Goal: Task Accomplishment & Management: Use online tool/utility

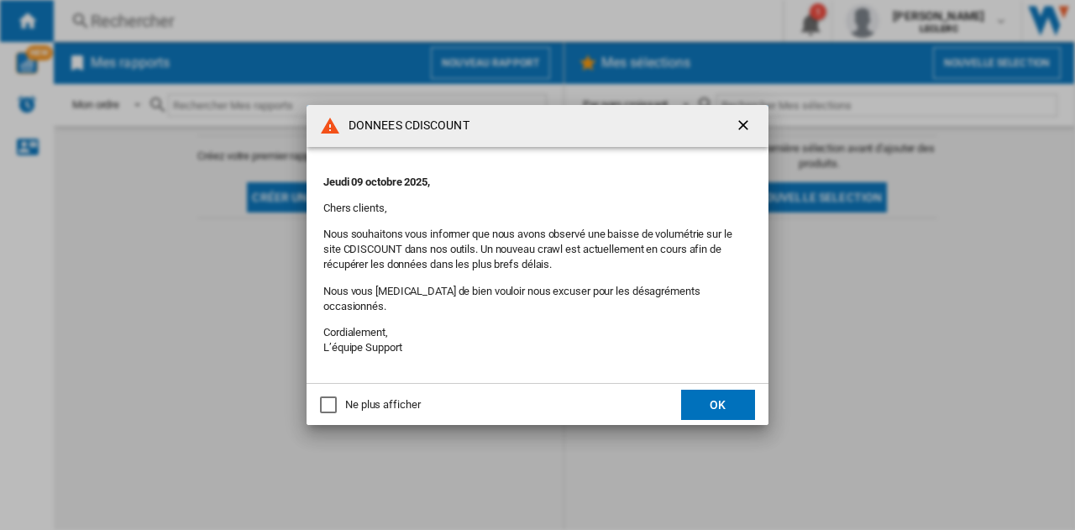
click at [332, 399] on div "Ne plus afficher" at bounding box center [328, 404] width 17 height 17
click at [721, 393] on button "OK" at bounding box center [718, 405] width 74 height 30
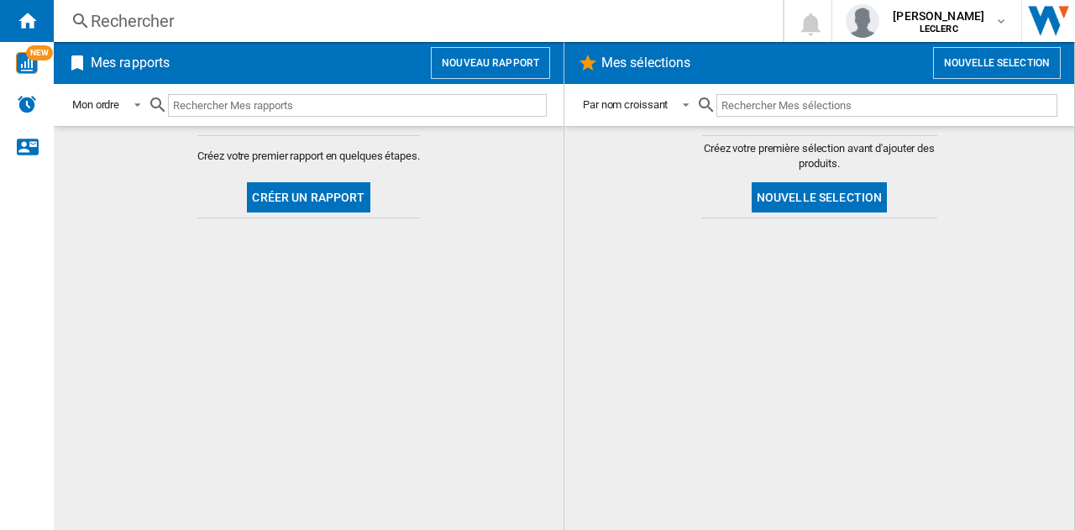
drag, startPoint x: 981, startPoint y: 1, endPoint x: 486, endPoint y: 196, distance: 531.6
click at [486, 196] on md-content "Créez votre premier rapport en quelques étapes. Créer un rapport" at bounding box center [309, 328] width 510 height 404
click at [344, 190] on button "Créer un rapport" at bounding box center [308, 197] width 123 height 30
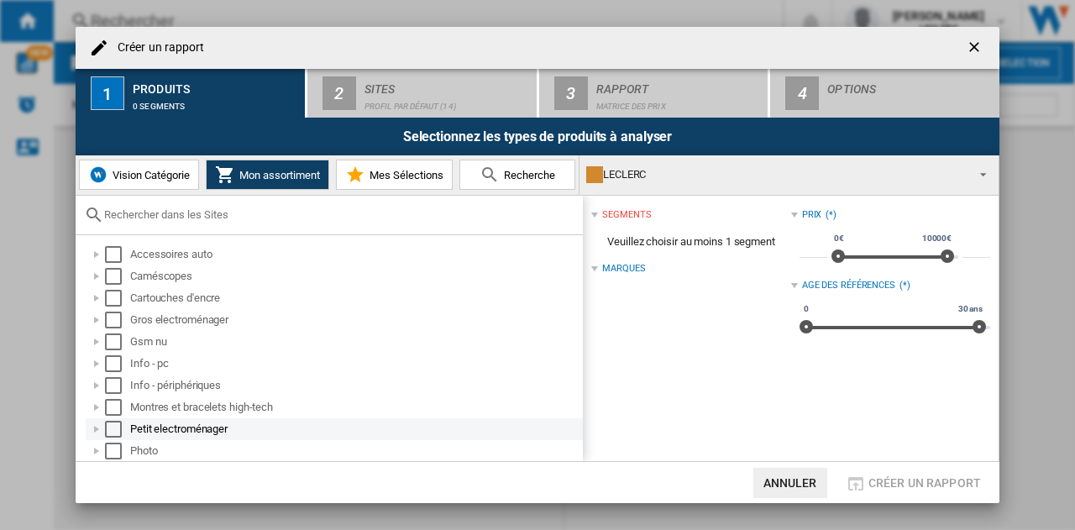
click at [112, 427] on div "Select" at bounding box center [113, 429] width 17 height 17
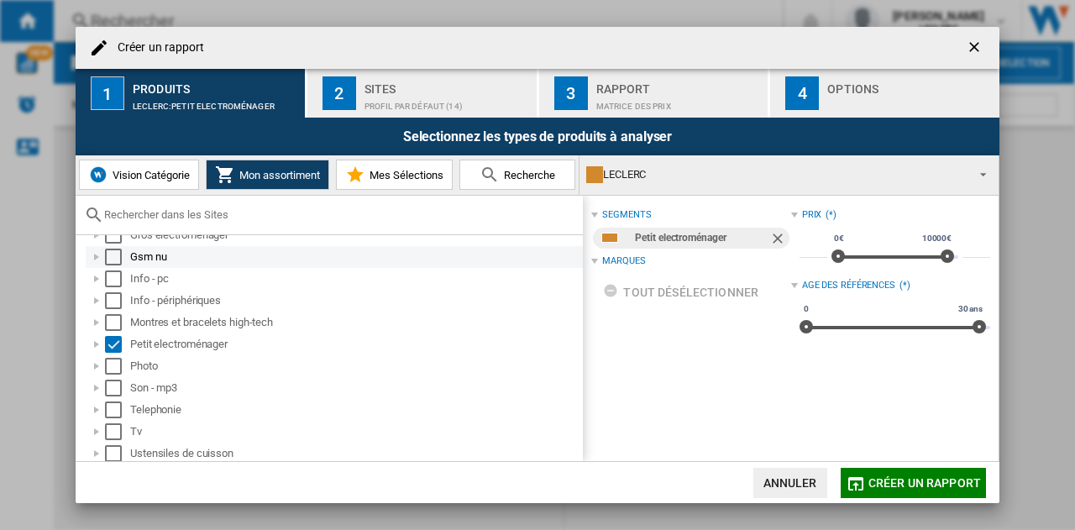
scroll to position [109, 0]
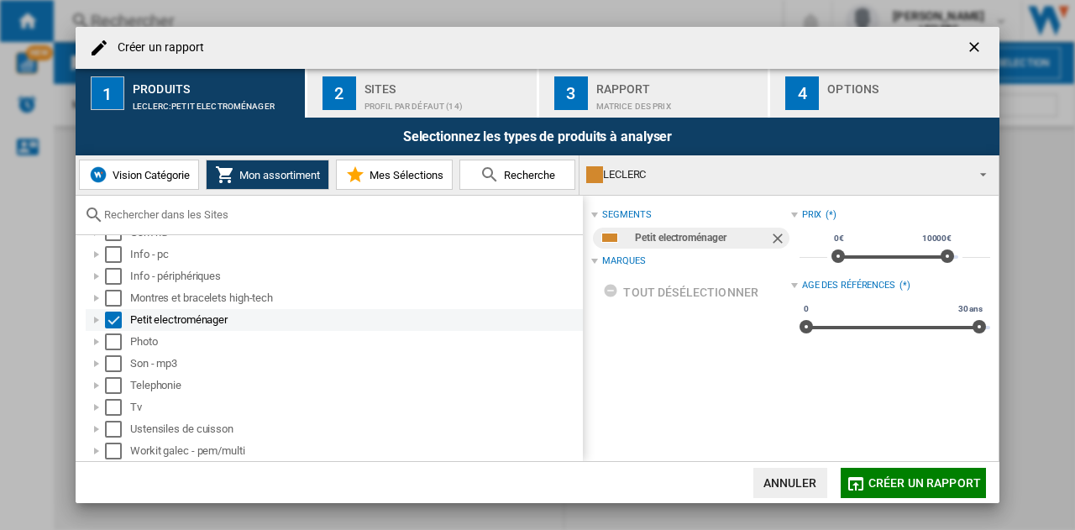
click at [100, 319] on div at bounding box center [96, 320] width 17 height 17
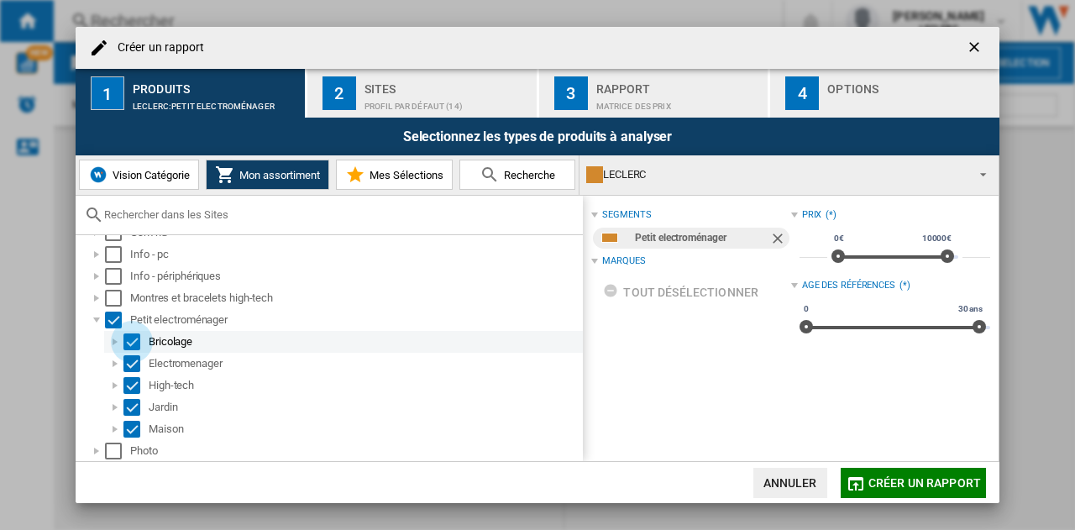
click at [131, 339] on div "Select" at bounding box center [131, 341] width 17 height 17
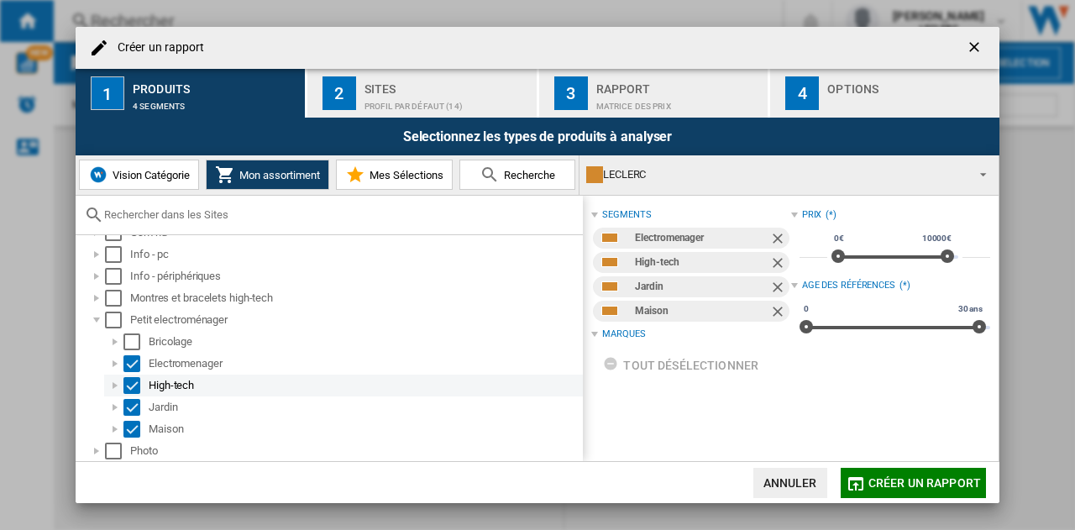
click at [130, 385] on div "Select" at bounding box center [131, 385] width 17 height 17
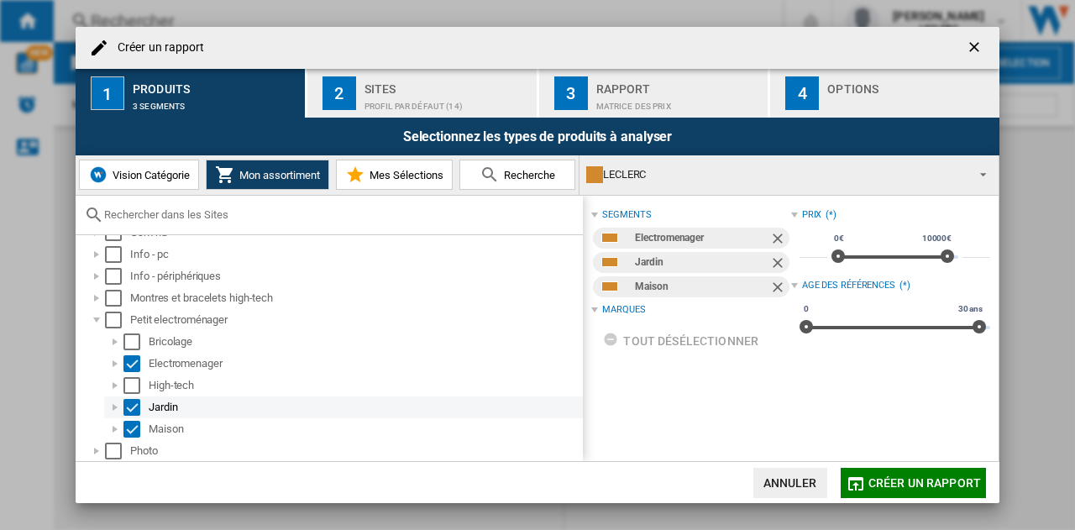
click at [131, 403] on div "Select" at bounding box center [131, 407] width 17 height 17
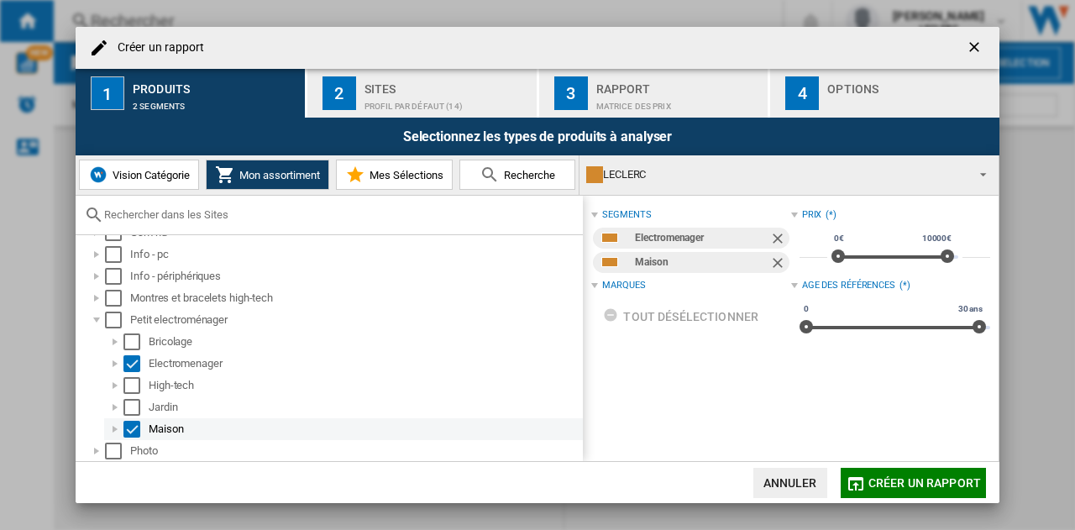
click at [131, 426] on div "Select" at bounding box center [131, 429] width 17 height 17
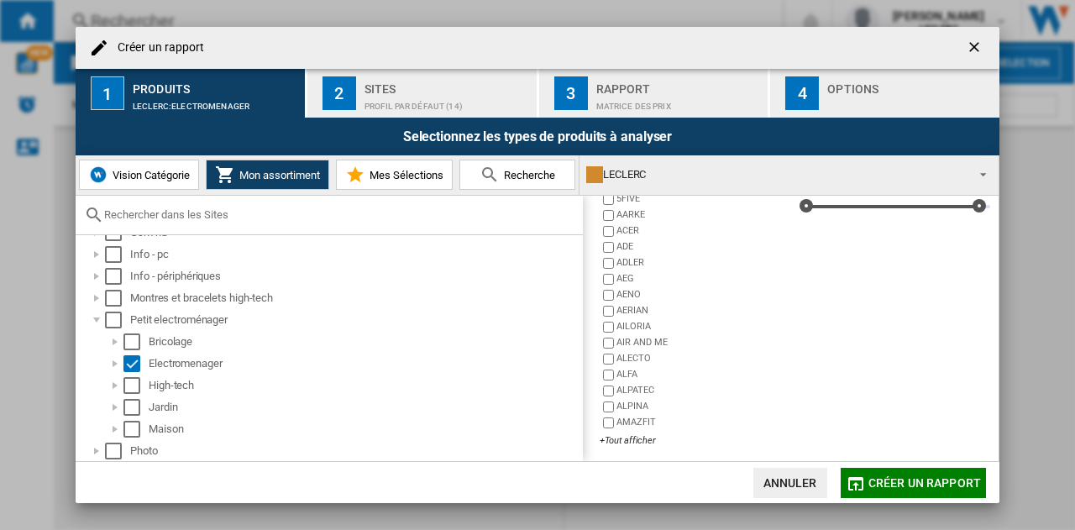
scroll to position [126, 0]
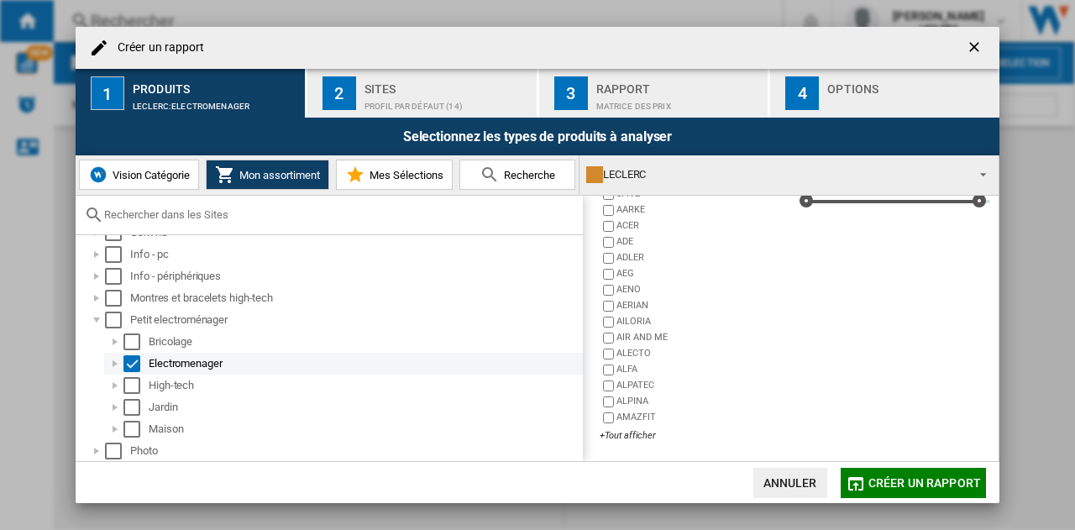
click at [131, 362] on div "Select" at bounding box center [131, 363] width 17 height 17
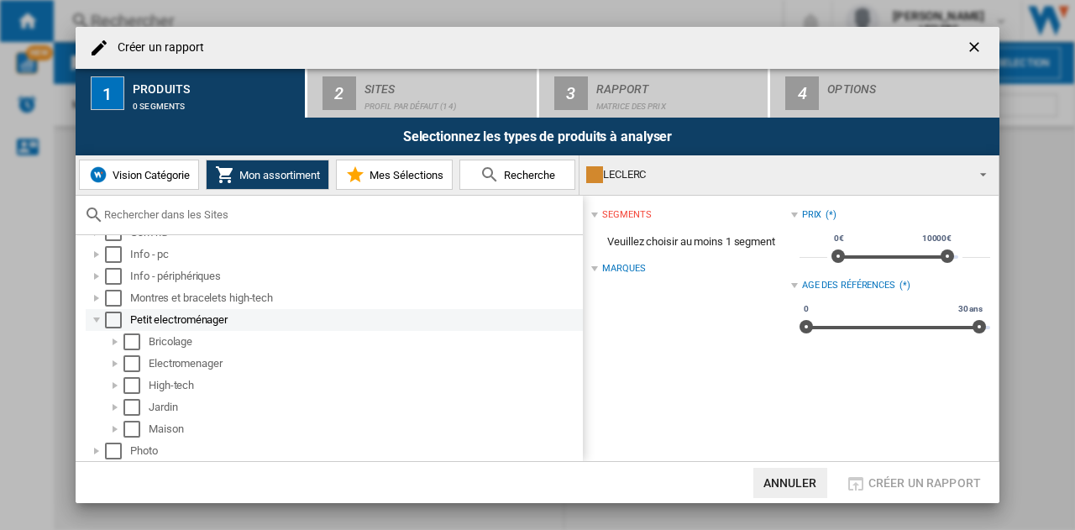
scroll to position [0, 0]
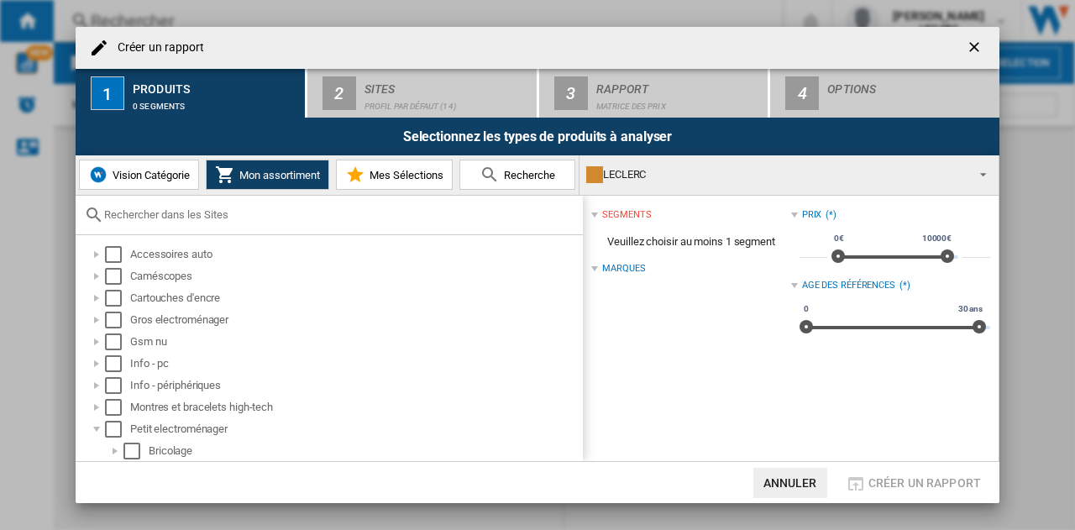
click at [155, 171] on span "Vision Catégorie" at bounding box center [148, 175] width 81 height 13
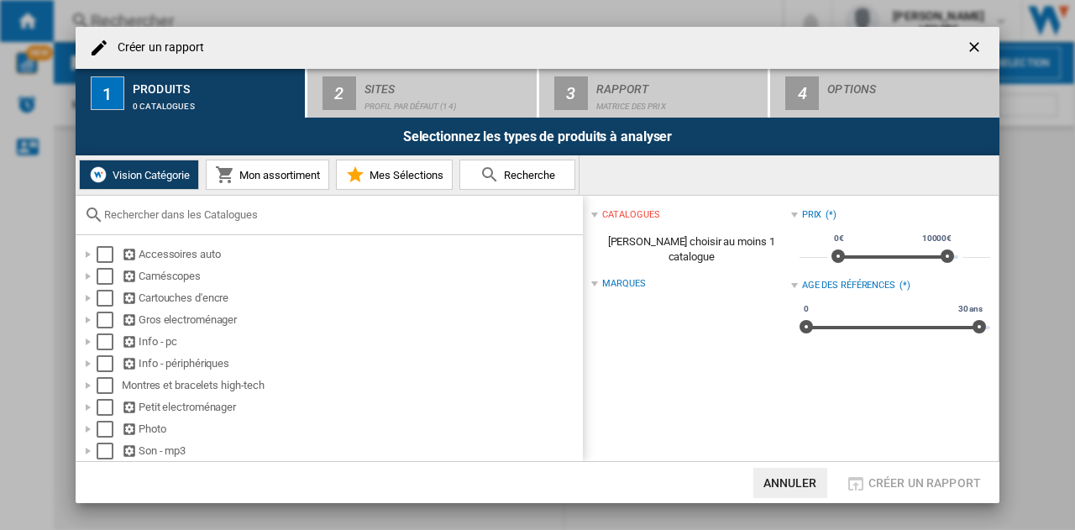
click at [239, 172] on span "Mon assortiment" at bounding box center [277, 175] width 85 height 13
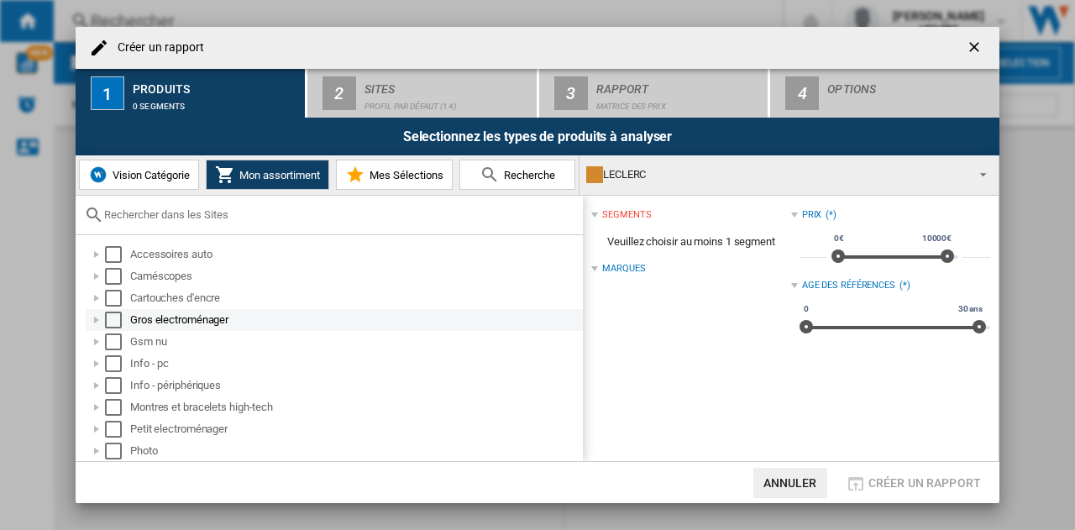
scroll to position [79, 0]
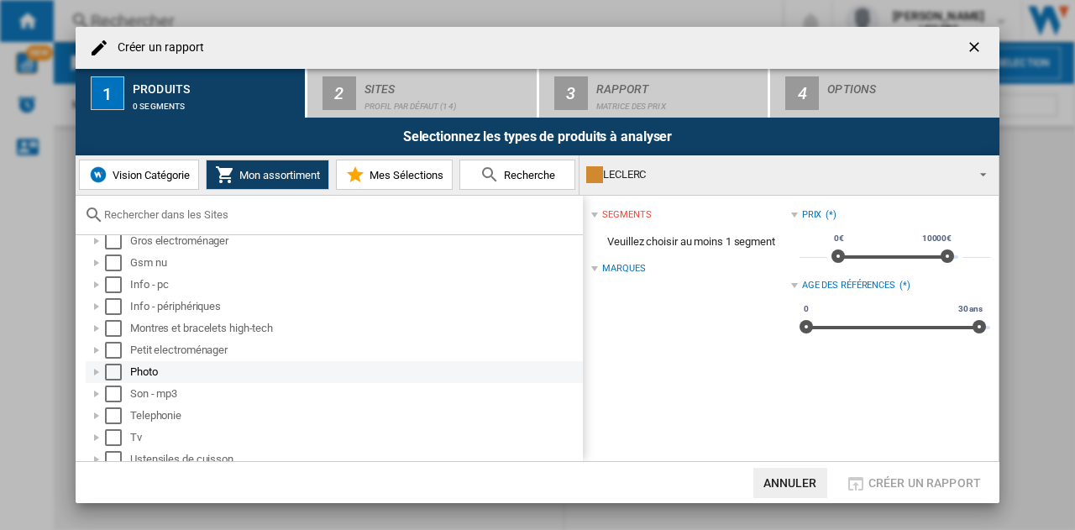
click at [114, 369] on div "Select" at bounding box center [113, 372] width 17 height 17
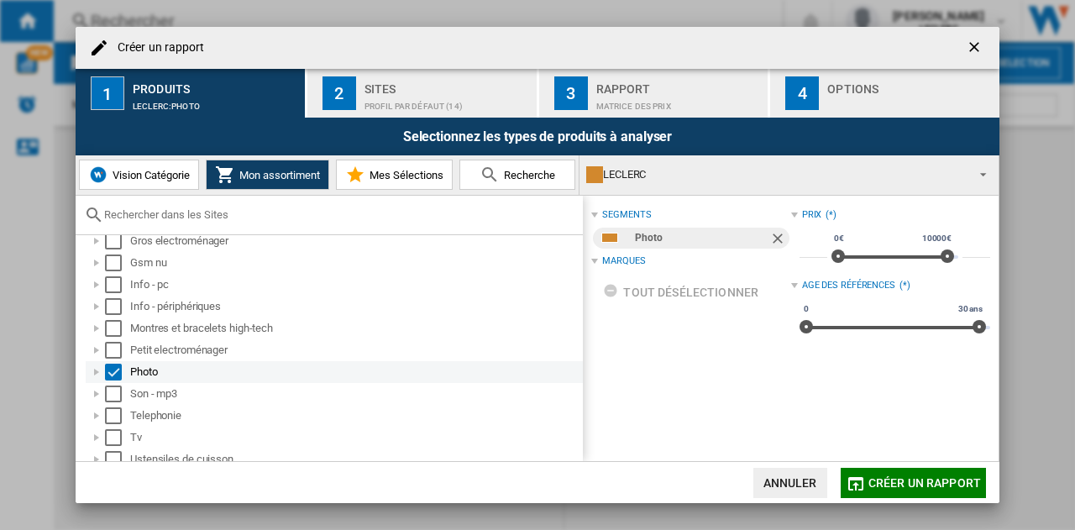
click at [94, 370] on div at bounding box center [96, 372] width 17 height 17
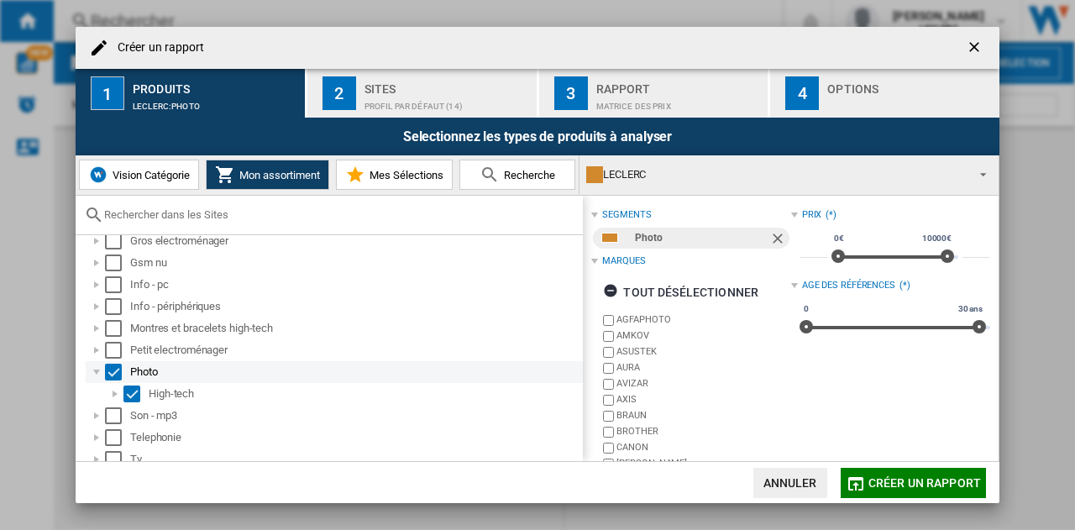
click at [94, 370] on div at bounding box center [96, 372] width 17 height 17
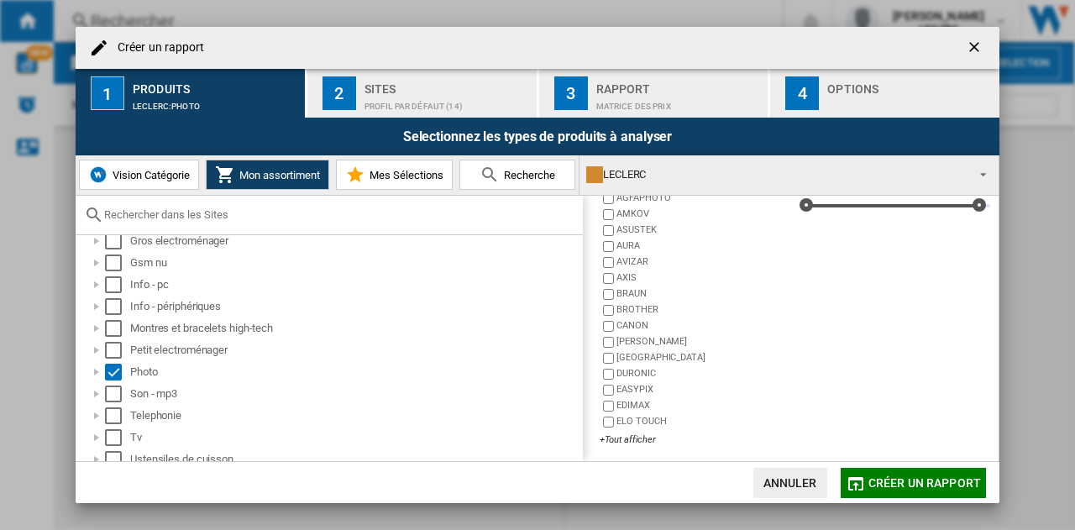
scroll to position [124, 0]
drag, startPoint x: 646, startPoint y: 437, endPoint x: 635, endPoint y: 437, distance: 10.9
click at [635, 437] on div "+Tout afficher" at bounding box center [695, 437] width 191 height 13
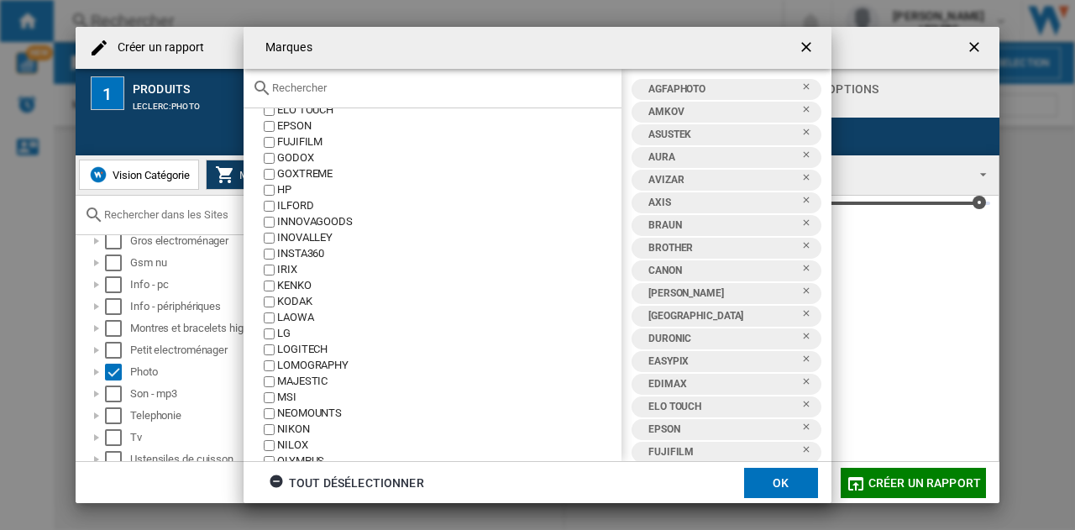
scroll to position [605, 0]
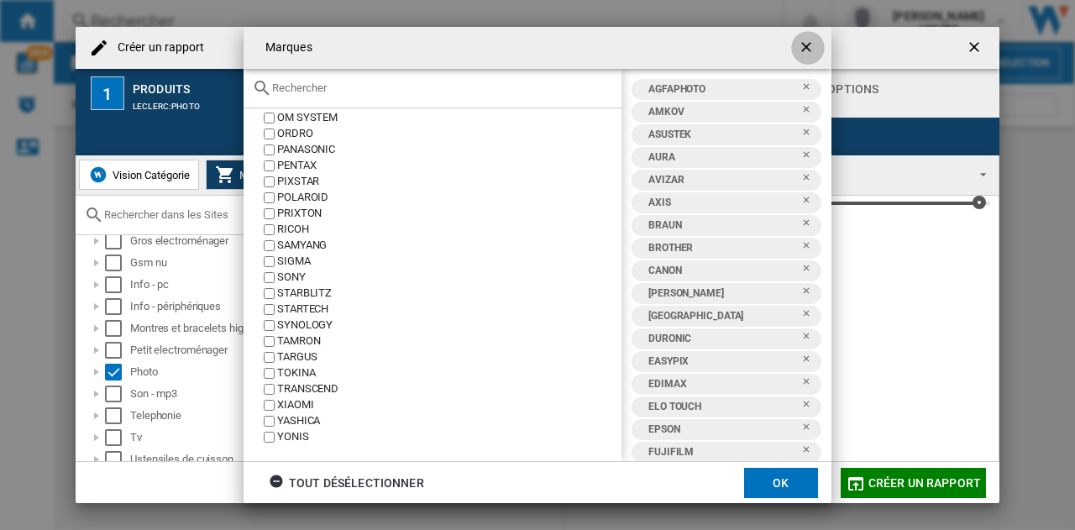
click at [802, 50] on ng-md-icon "getI18NText('BUTTONS.CLOSE_DIALOG')" at bounding box center [808, 49] width 20 height 20
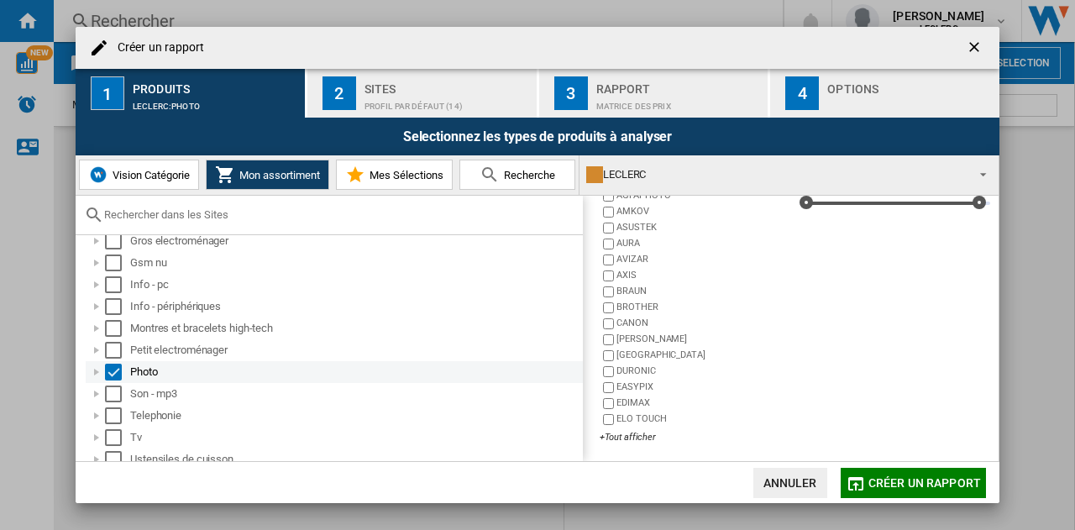
click at [116, 367] on div "Select" at bounding box center [113, 372] width 17 height 17
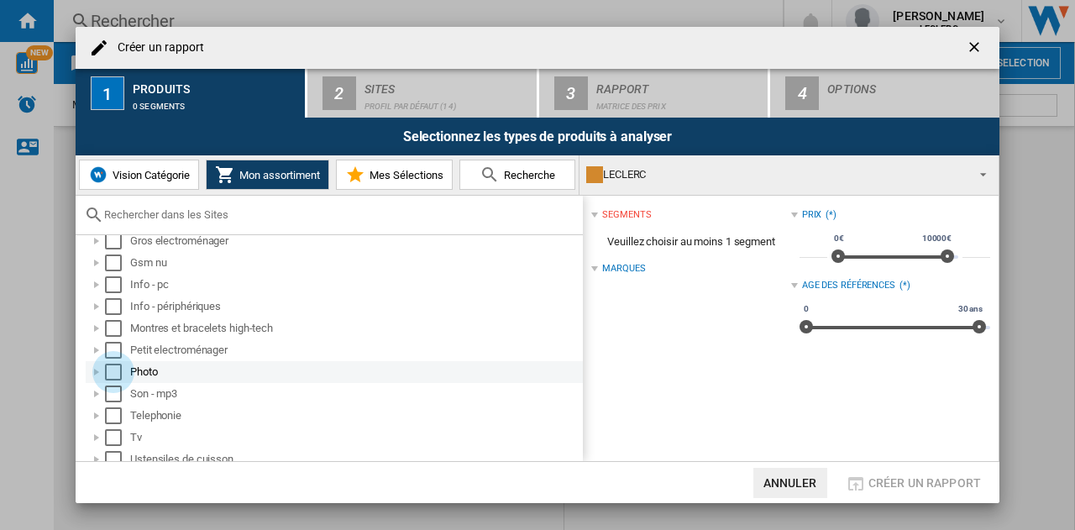
scroll to position [0, 0]
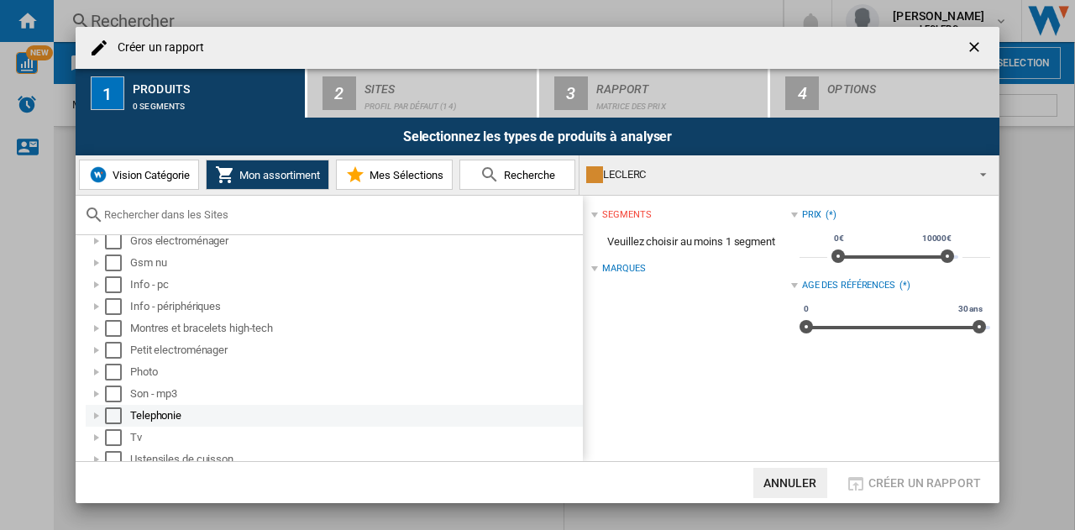
click at [113, 411] on div "Select" at bounding box center [113, 415] width 17 height 17
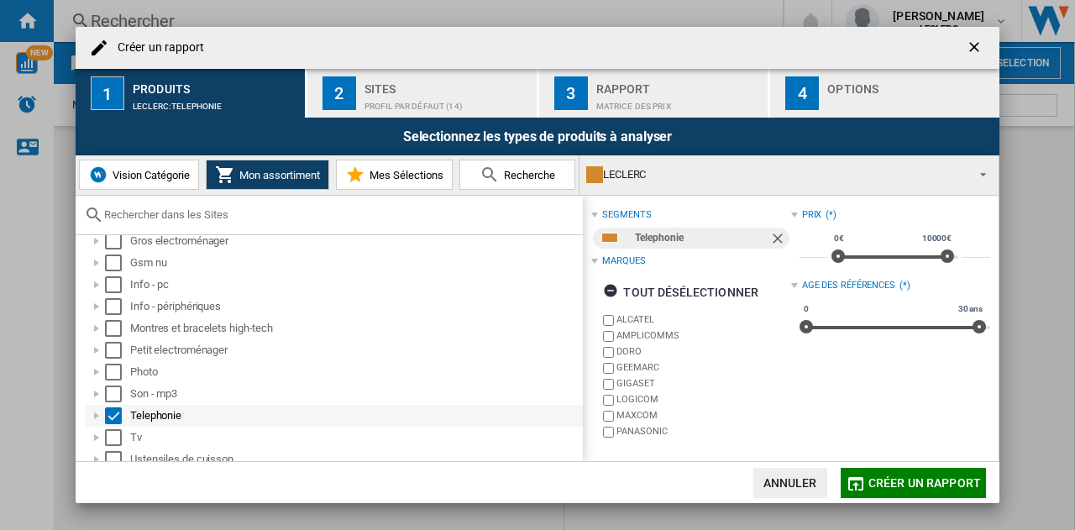
click at [113, 410] on div "Select" at bounding box center [113, 415] width 17 height 17
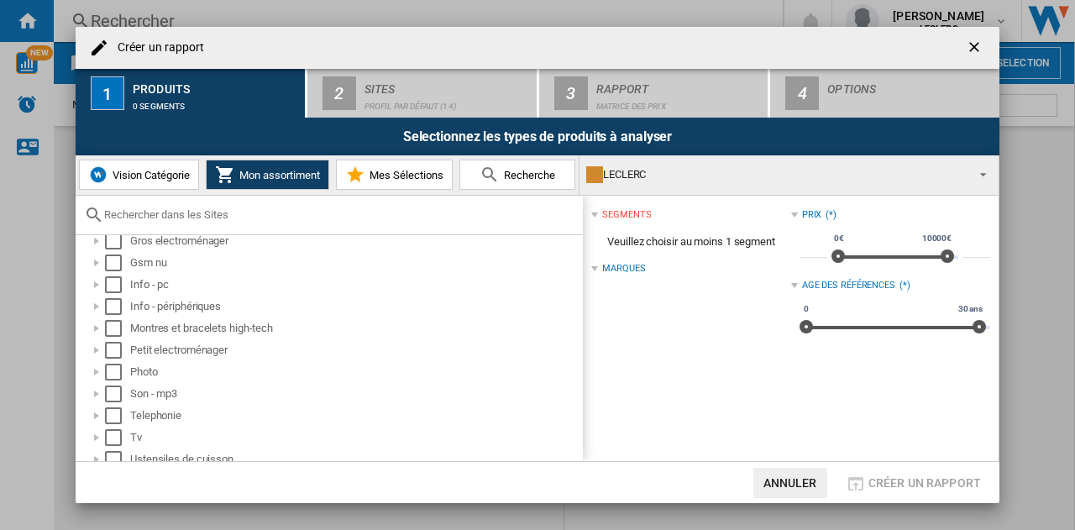
click at [168, 182] on button "Vision Catégorie" at bounding box center [139, 175] width 120 height 30
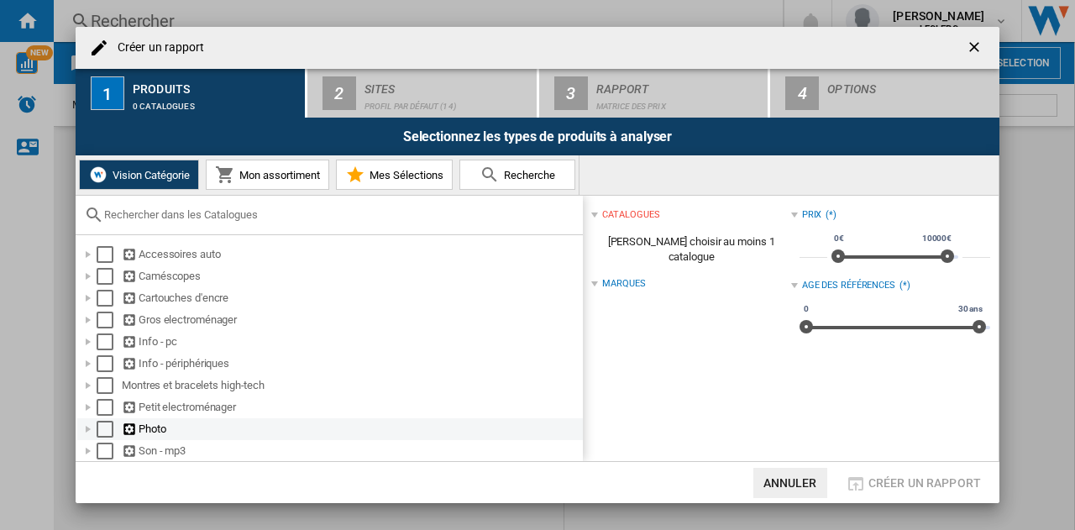
click at [88, 431] on div at bounding box center [88, 429] width 17 height 17
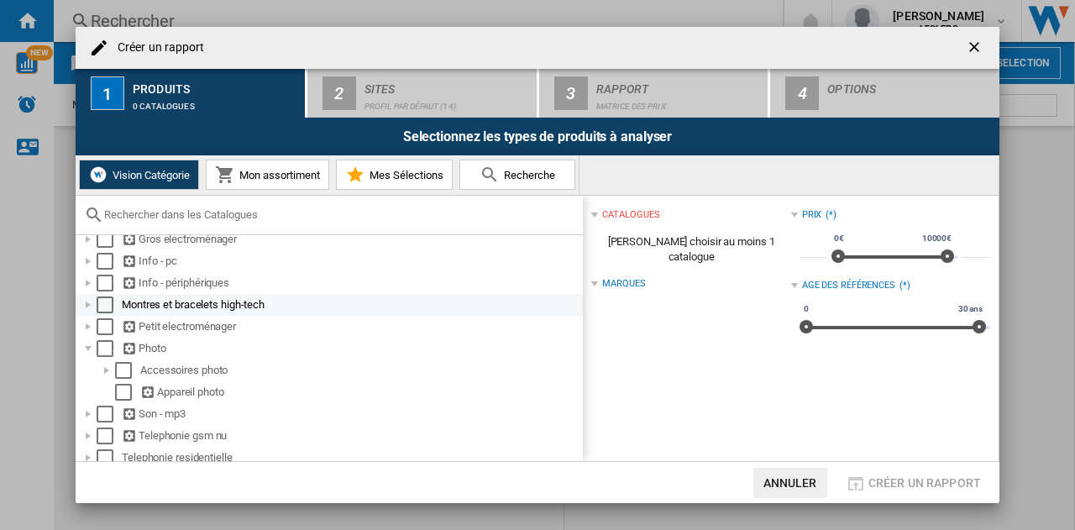
scroll to position [78, 0]
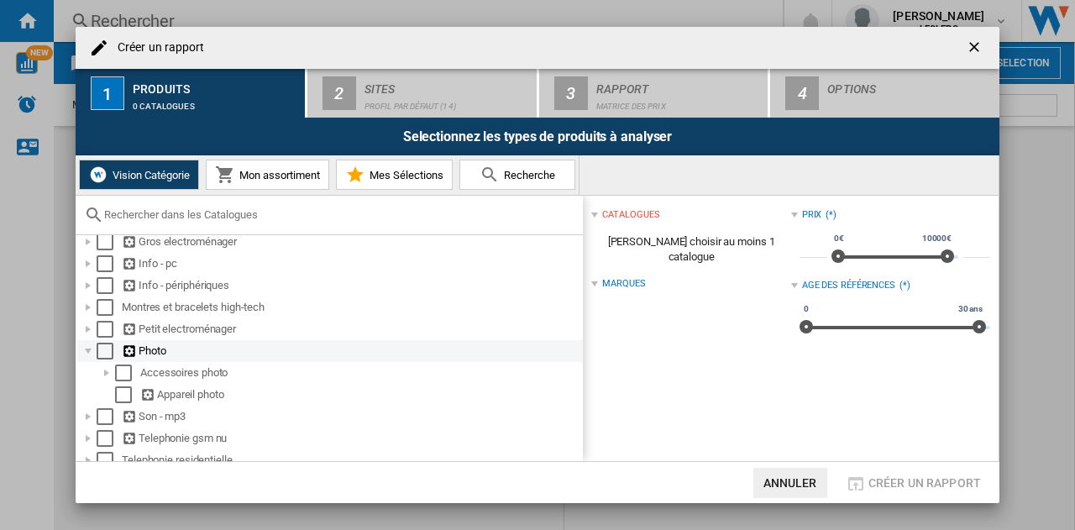
click at [99, 352] on div "Select" at bounding box center [105, 351] width 17 height 17
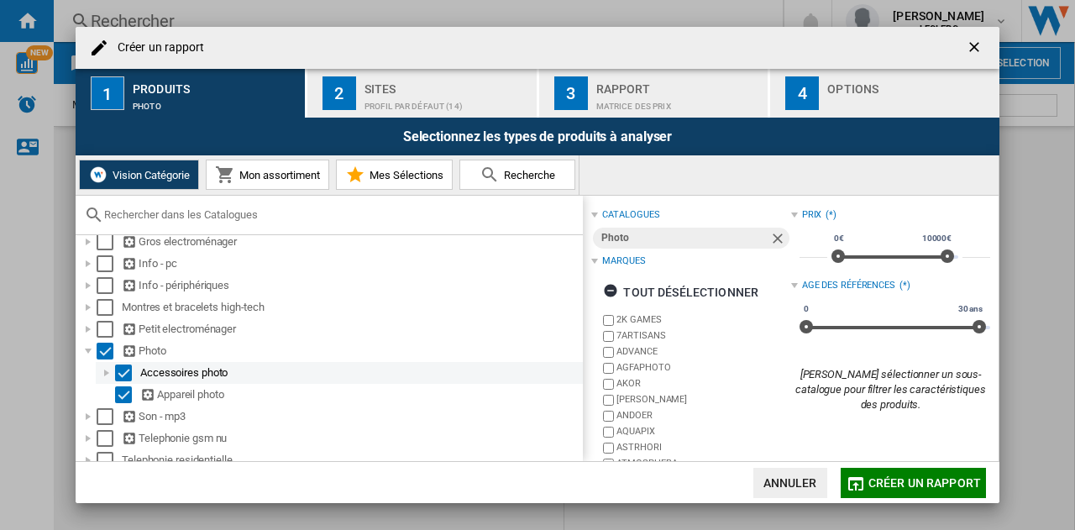
click at [121, 369] on div "Select" at bounding box center [123, 372] width 17 height 17
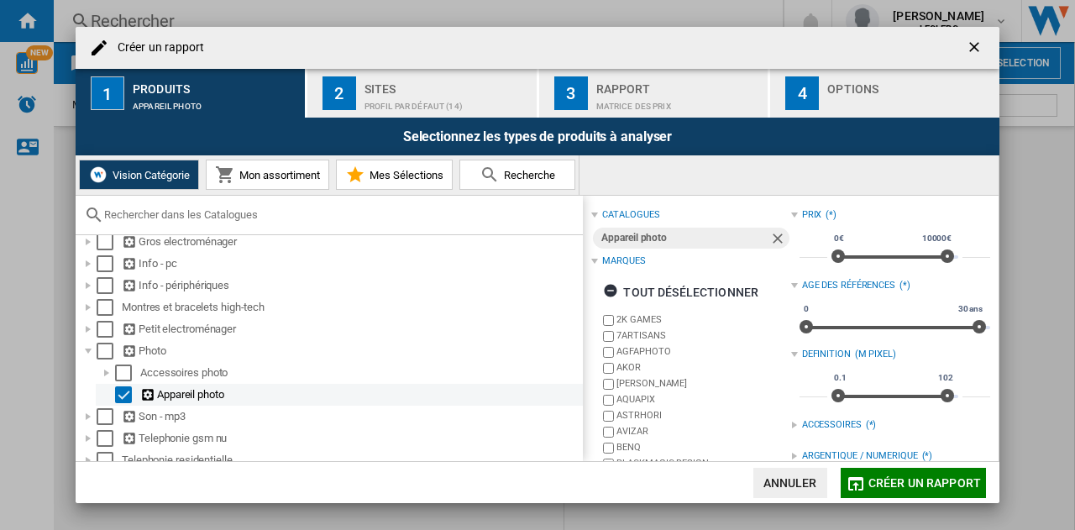
click at [126, 397] on div "Select" at bounding box center [123, 394] width 17 height 17
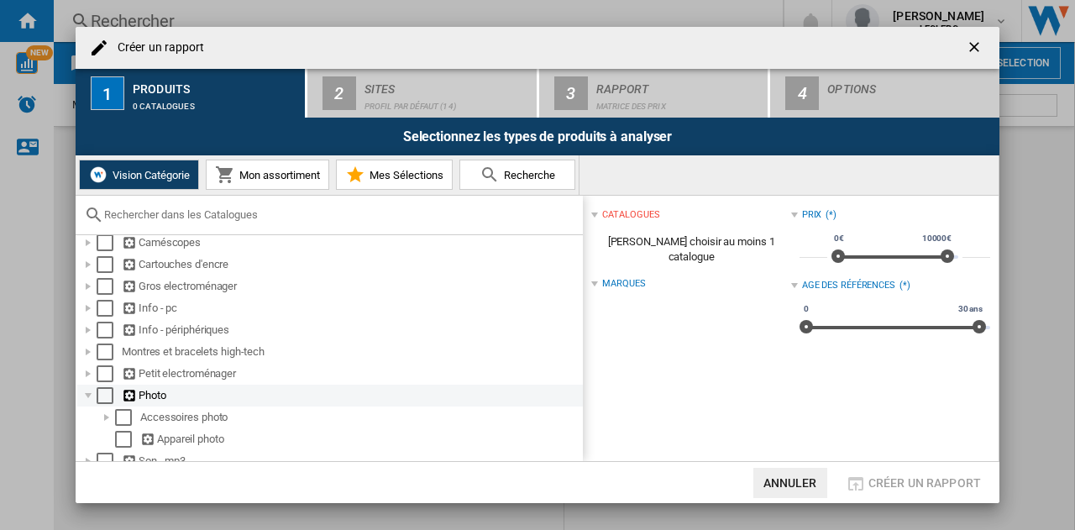
scroll to position [28, 0]
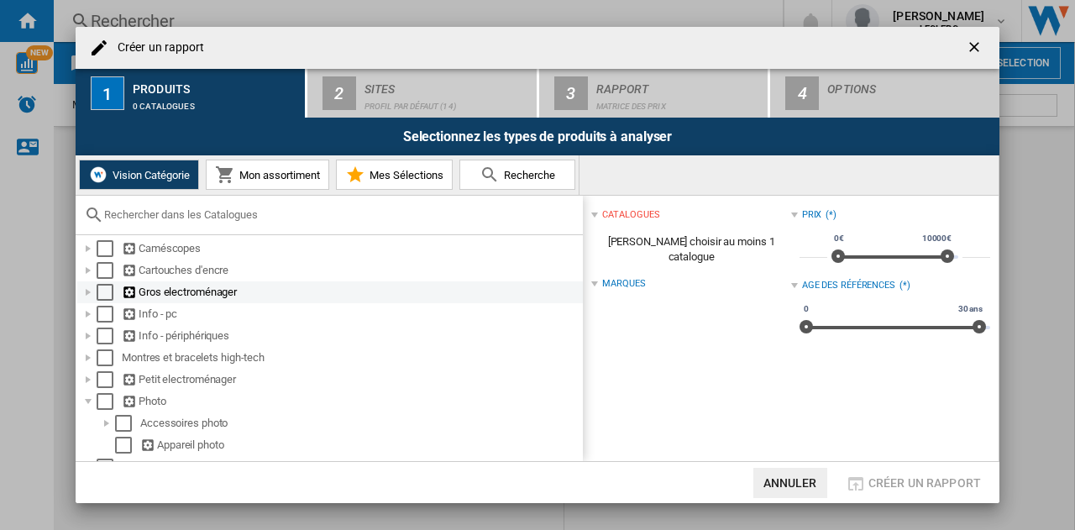
click at [105, 286] on div "Select" at bounding box center [105, 292] width 17 height 17
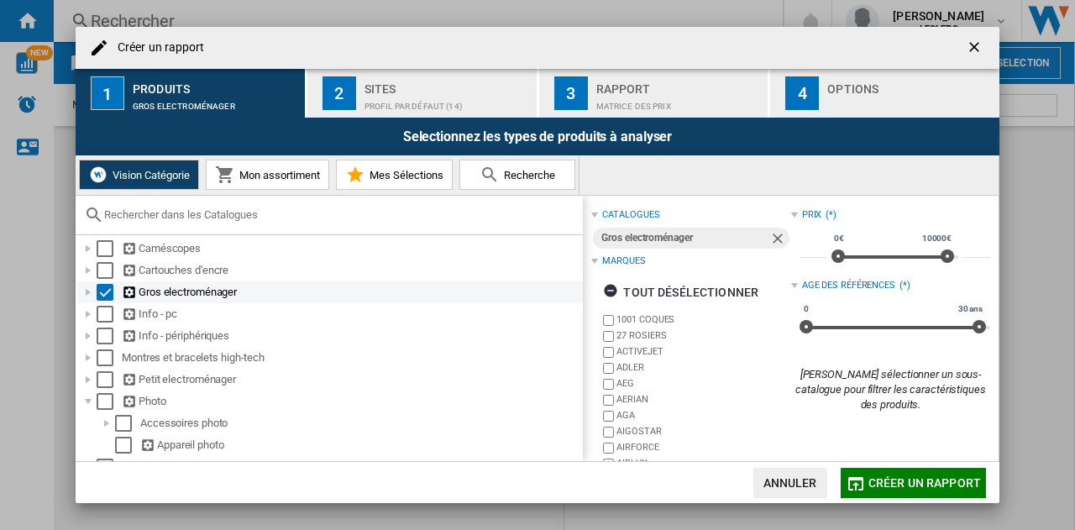
click at [87, 291] on div at bounding box center [88, 292] width 17 height 17
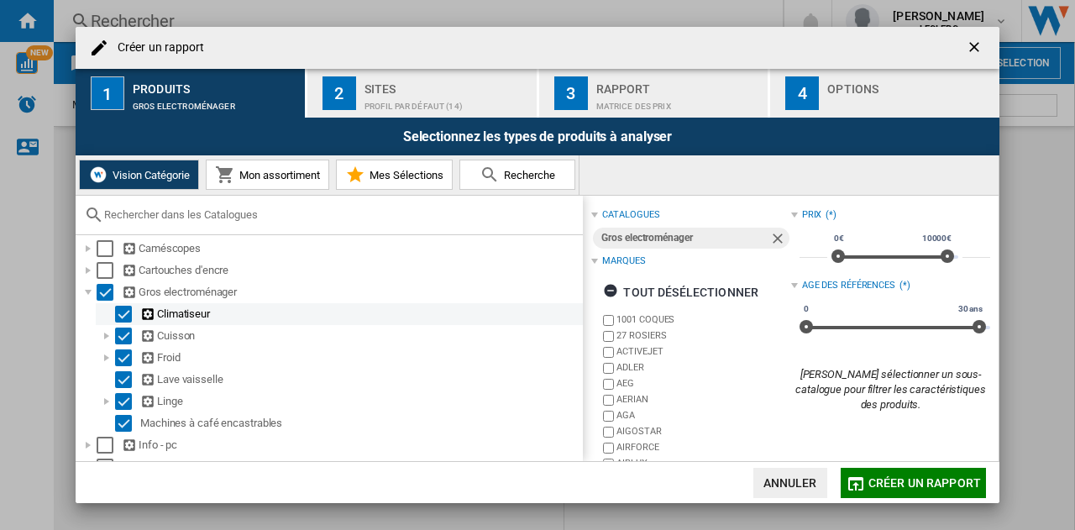
click at [123, 313] on div "Select" at bounding box center [123, 314] width 17 height 17
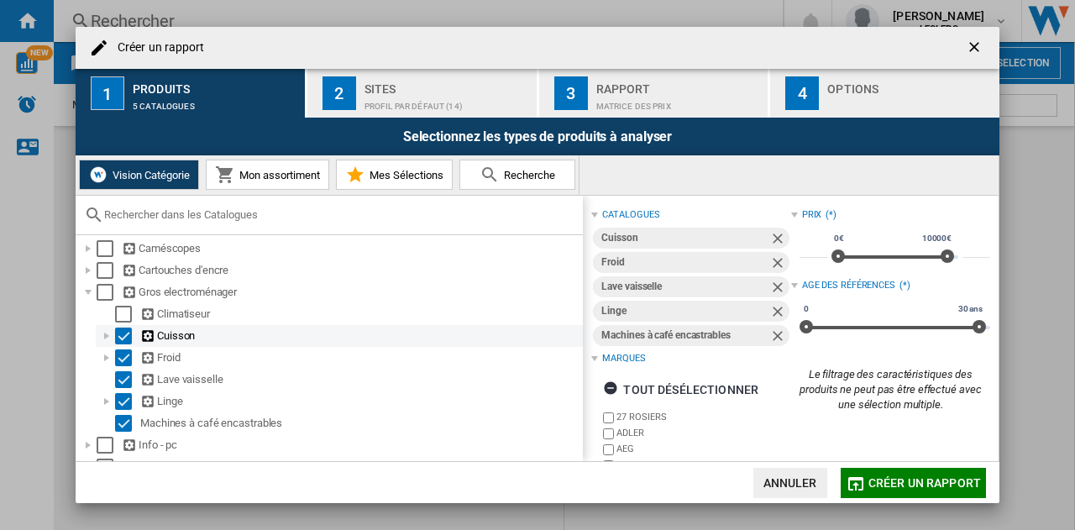
click at [123, 337] on div "Select" at bounding box center [123, 335] width 17 height 17
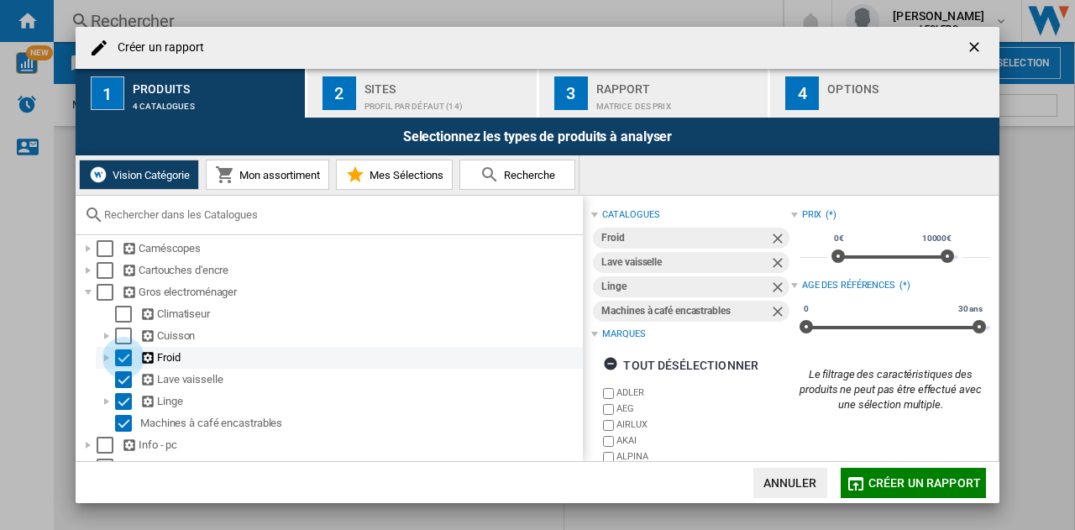
click at [124, 357] on div "Select" at bounding box center [123, 357] width 17 height 17
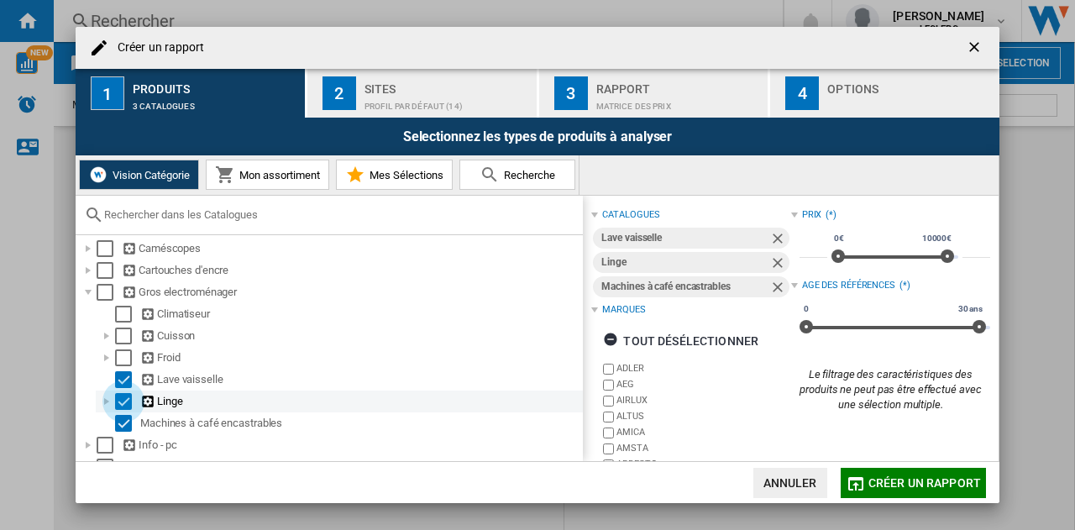
click at [125, 399] on div "Select" at bounding box center [123, 401] width 17 height 17
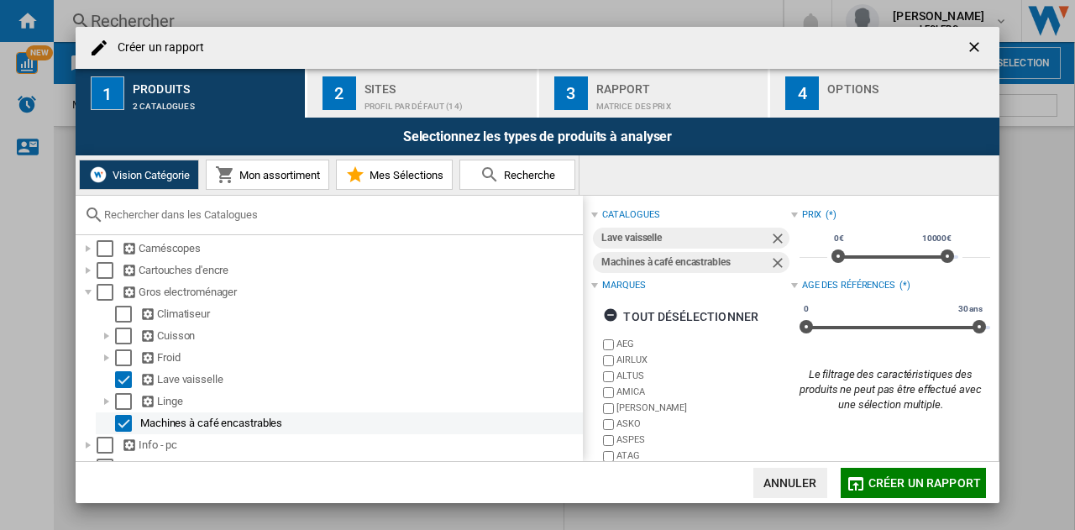
click at [127, 424] on div "Select" at bounding box center [123, 423] width 17 height 17
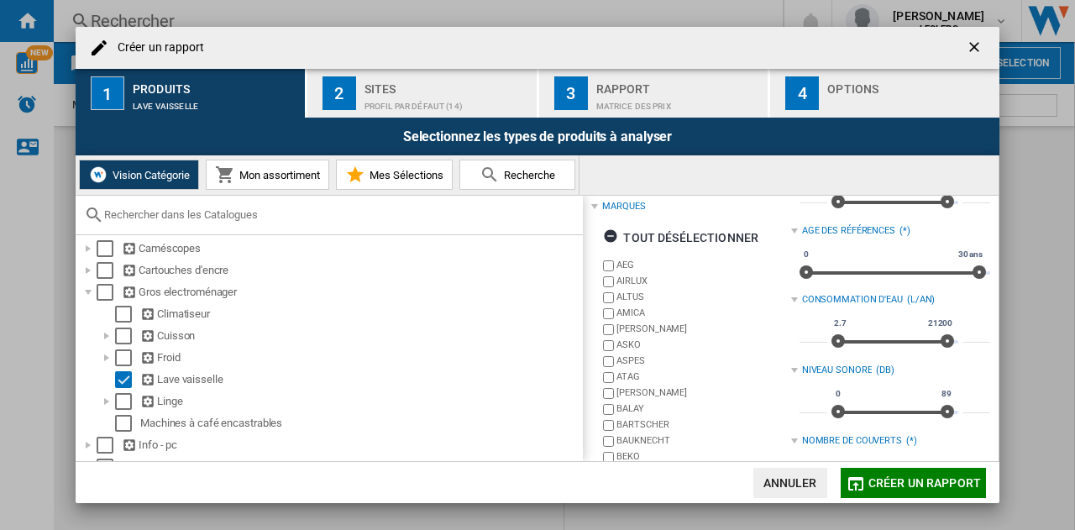
scroll to position [51, 0]
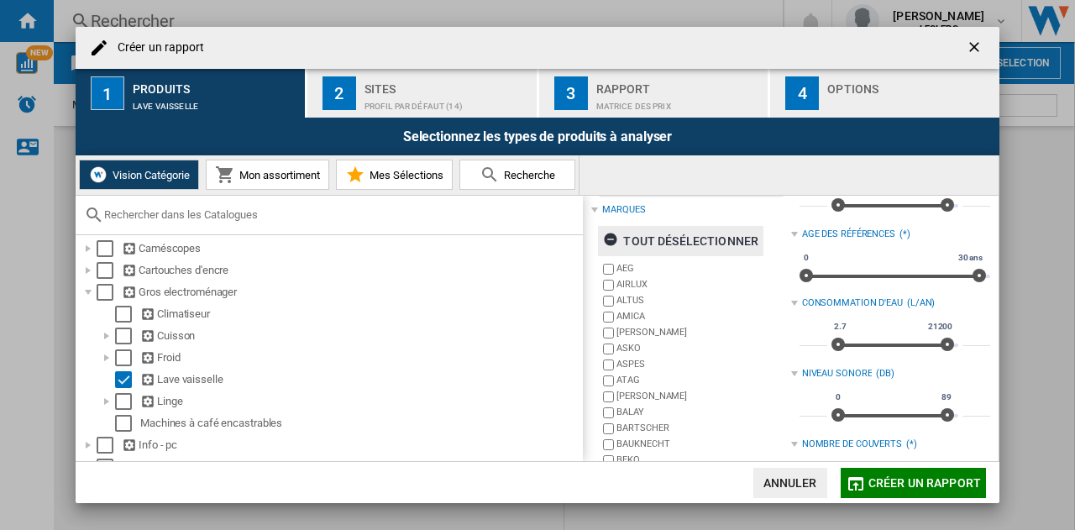
click at [613, 233] on ng-md-icon "button" at bounding box center [613, 242] width 20 height 20
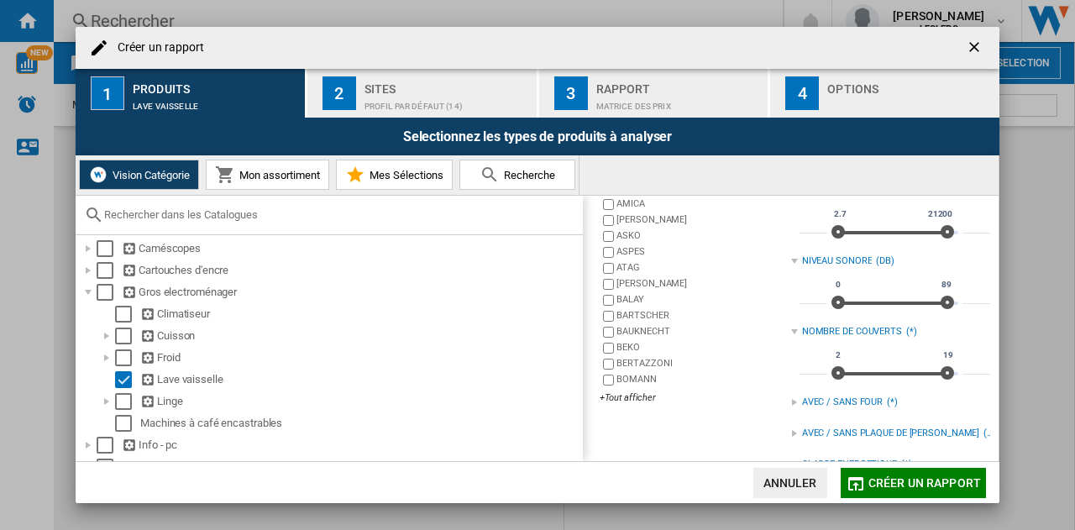
scroll to position [165, 0]
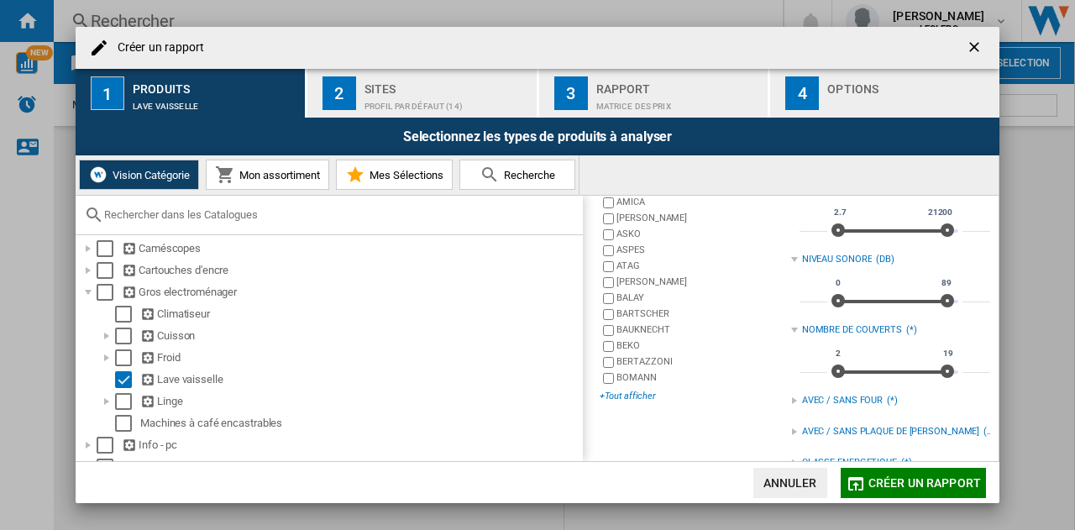
click at [621, 391] on div "+Tout afficher" at bounding box center [695, 396] width 191 height 13
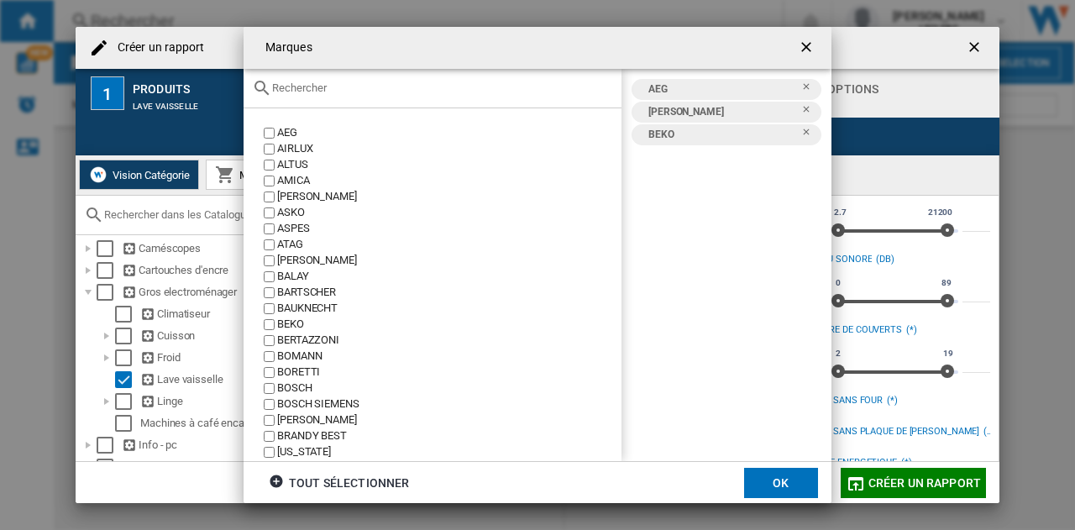
click at [291, 385] on div "BOSCH" at bounding box center [449, 388] width 344 height 16
click at [286, 416] on div "[PERSON_NAME]" at bounding box center [449, 420] width 344 height 16
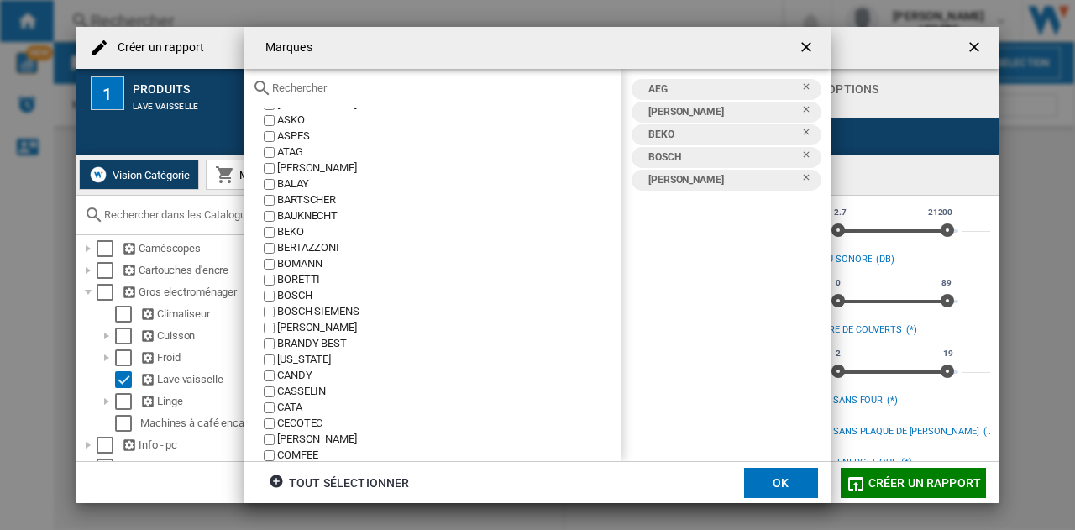
scroll to position [102, 0]
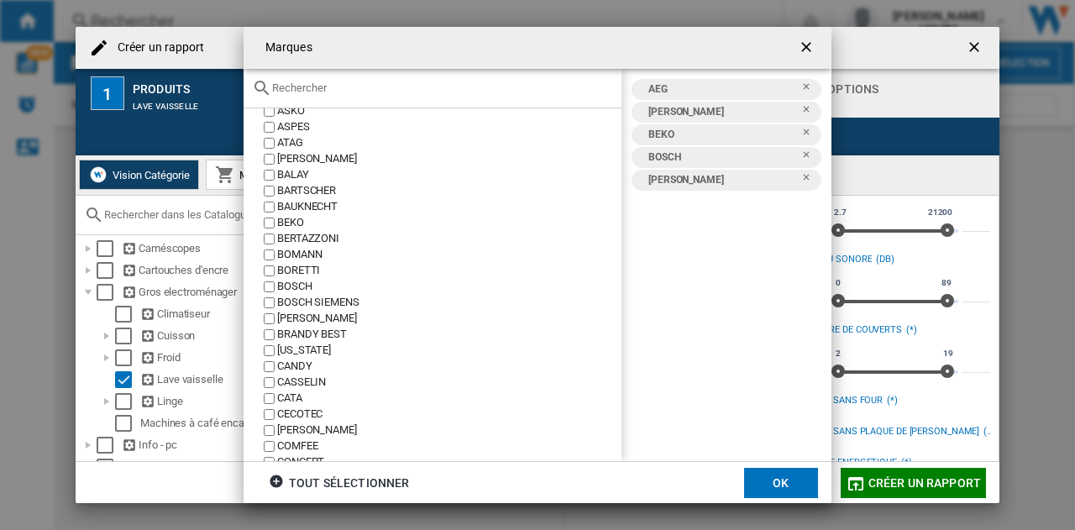
click at [299, 361] on div "CANDY" at bounding box center [449, 367] width 344 height 16
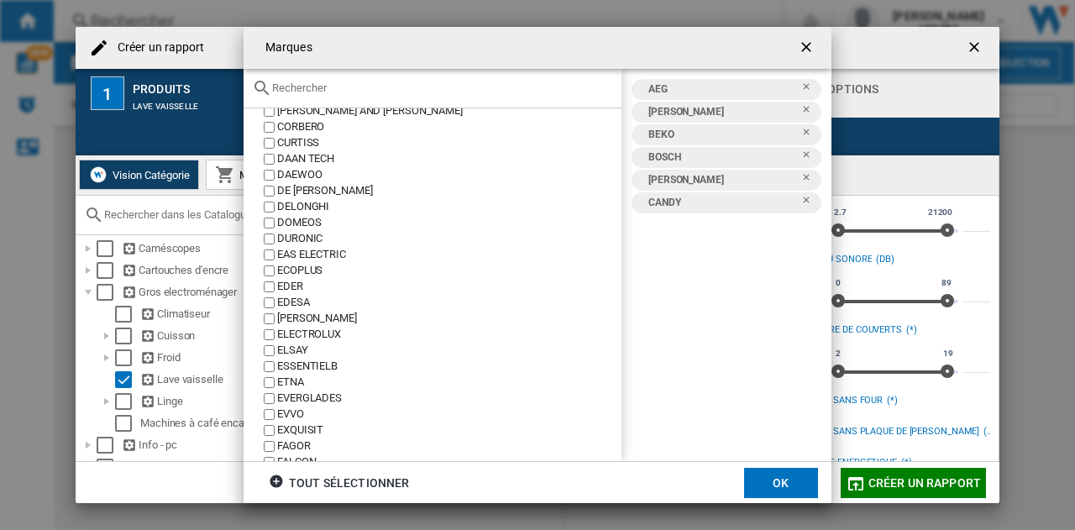
scroll to position [501, 0]
click at [290, 346] on div "ELSAY" at bounding box center [449, 350] width 344 height 16
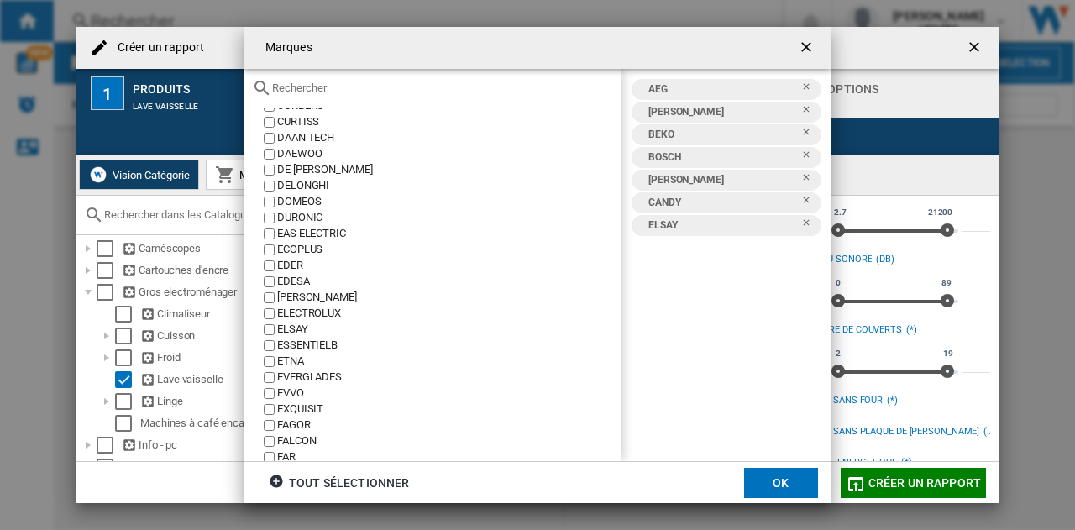
scroll to position [526, 0]
click at [291, 322] on div "ELSAY" at bounding box center [449, 325] width 344 height 16
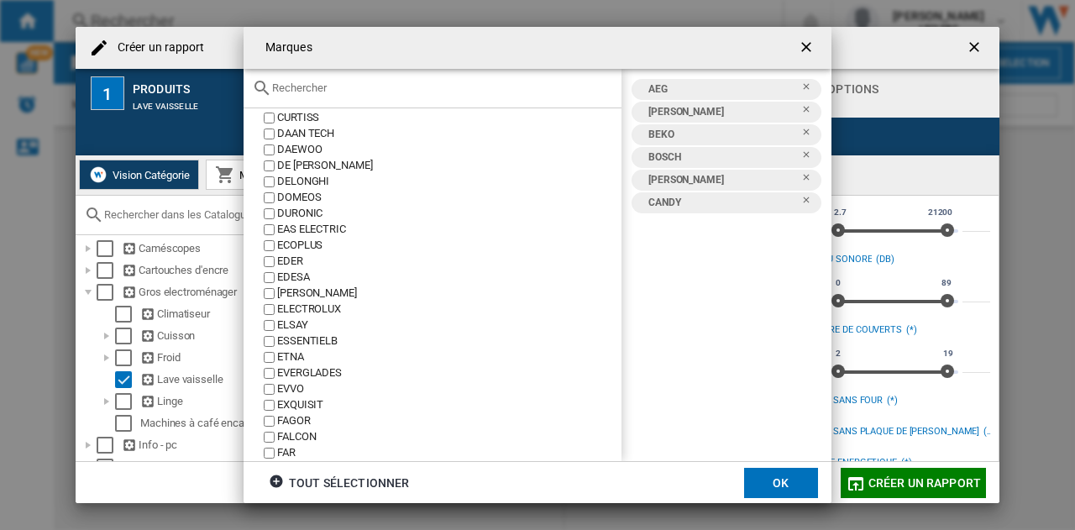
click at [296, 303] on div "ELECTROLUX" at bounding box center [449, 309] width 344 height 16
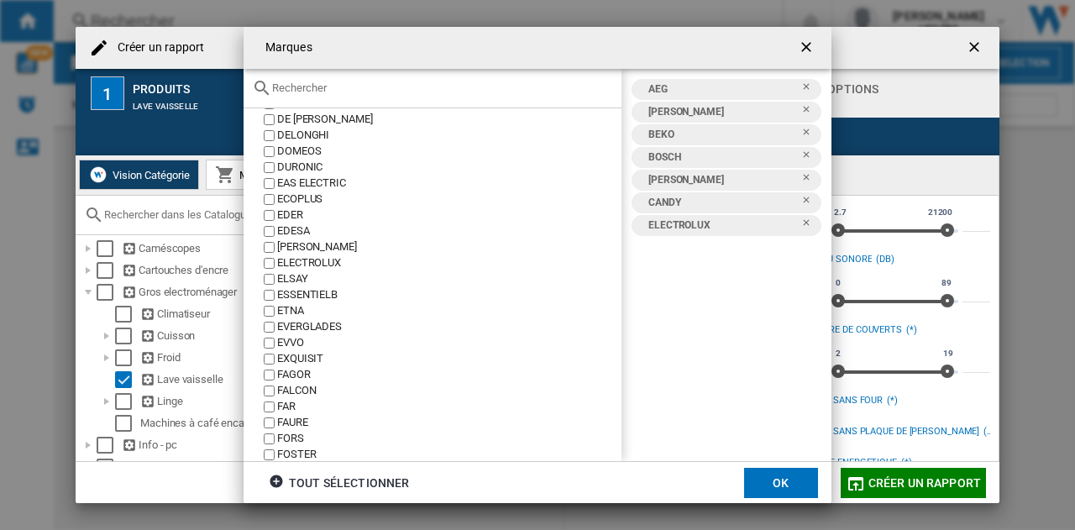
scroll to position [573, 0]
click at [770, 481] on button "OK" at bounding box center [781, 483] width 74 height 30
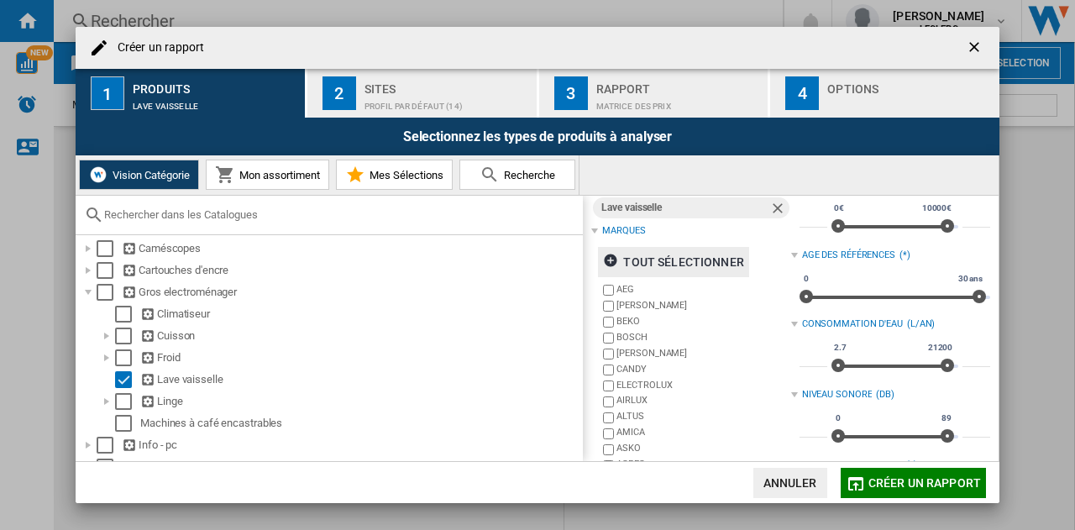
scroll to position [0, 0]
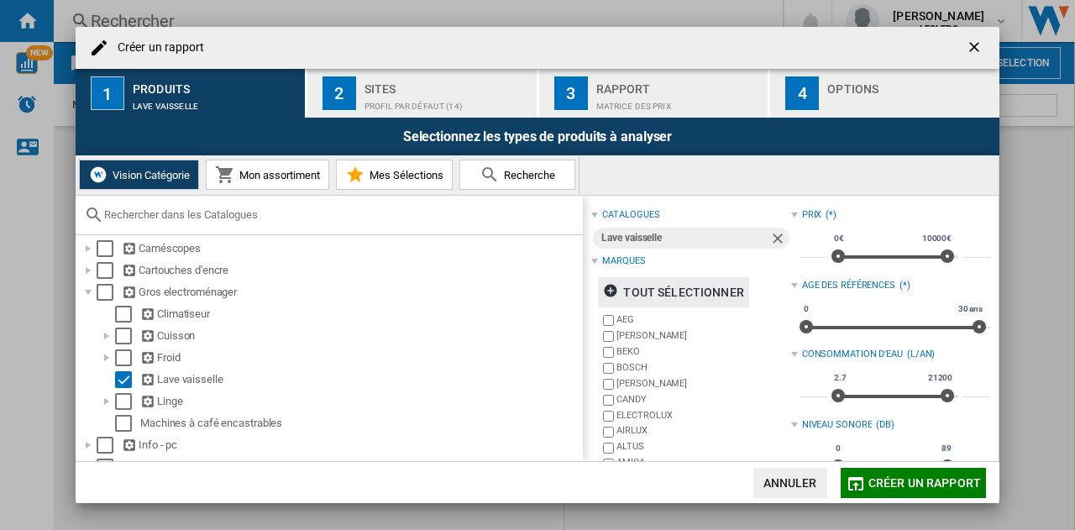
click at [883, 481] on span "Créer un rapport" at bounding box center [924, 482] width 113 height 13
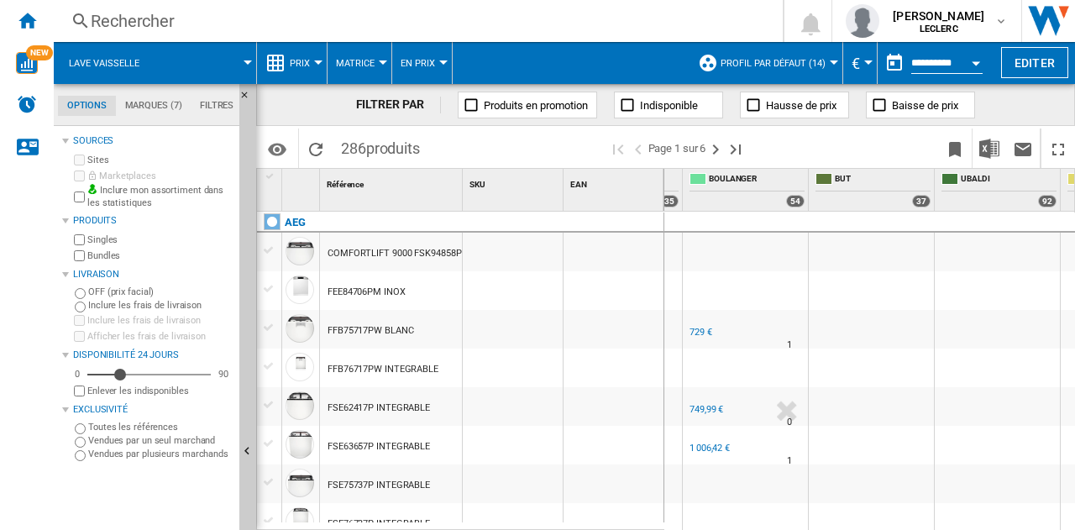
scroll to position [0, 466]
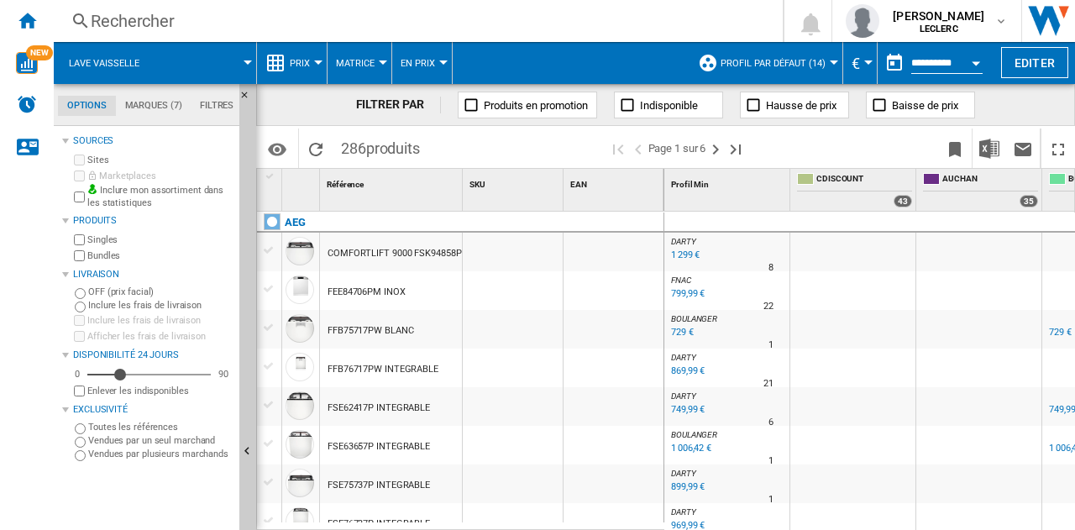
click at [349, 249] on div "COMFORTLIFT 9000 FSK94858P BLANC" at bounding box center [409, 253] width 165 height 39
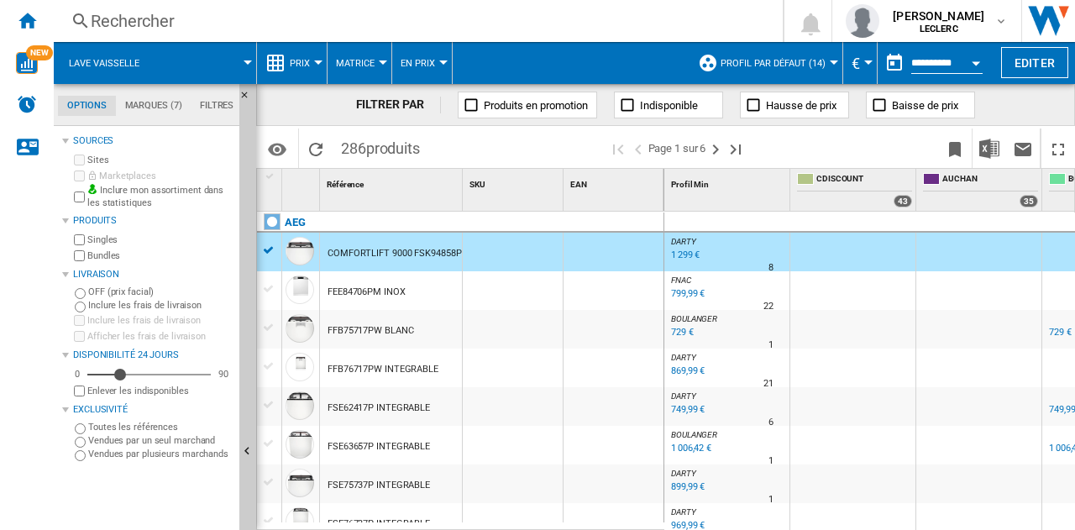
click at [349, 249] on div "COMFORTLIFT 9000 FSK94858P BLANC" at bounding box center [409, 253] width 165 height 39
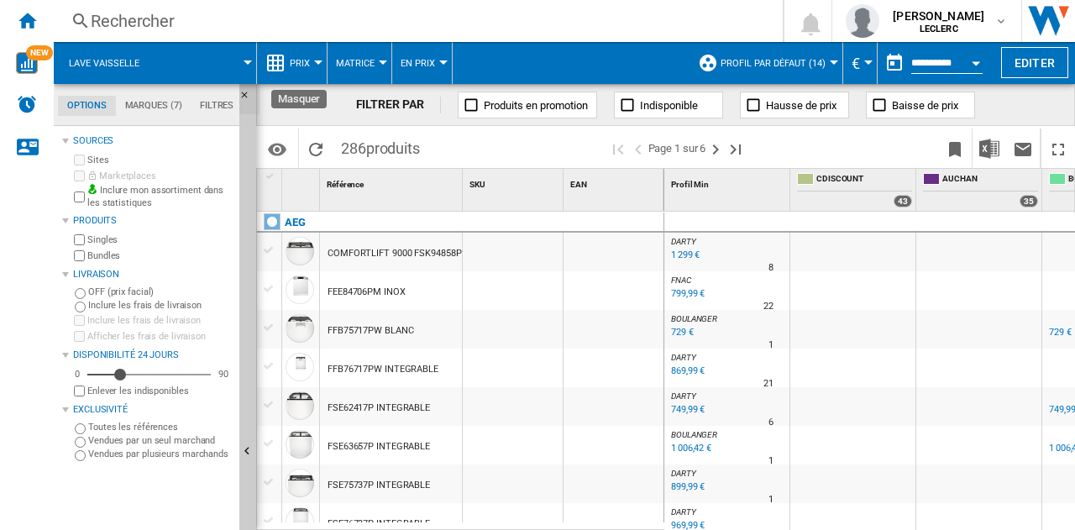
click at [247, 96] on ng-md-icon "Masquer" at bounding box center [249, 100] width 20 height 20
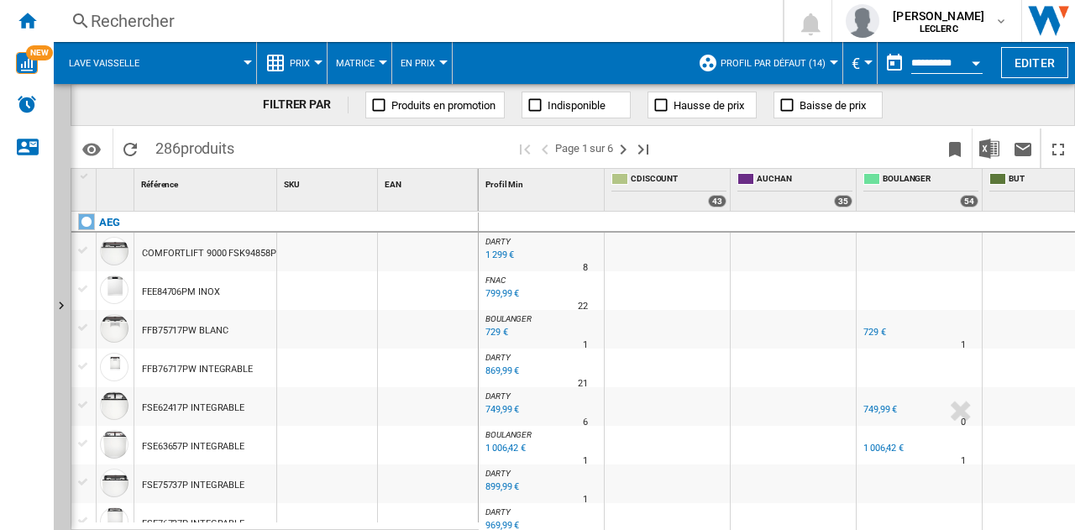
click at [316, 58] on button "Prix" at bounding box center [304, 63] width 29 height 42
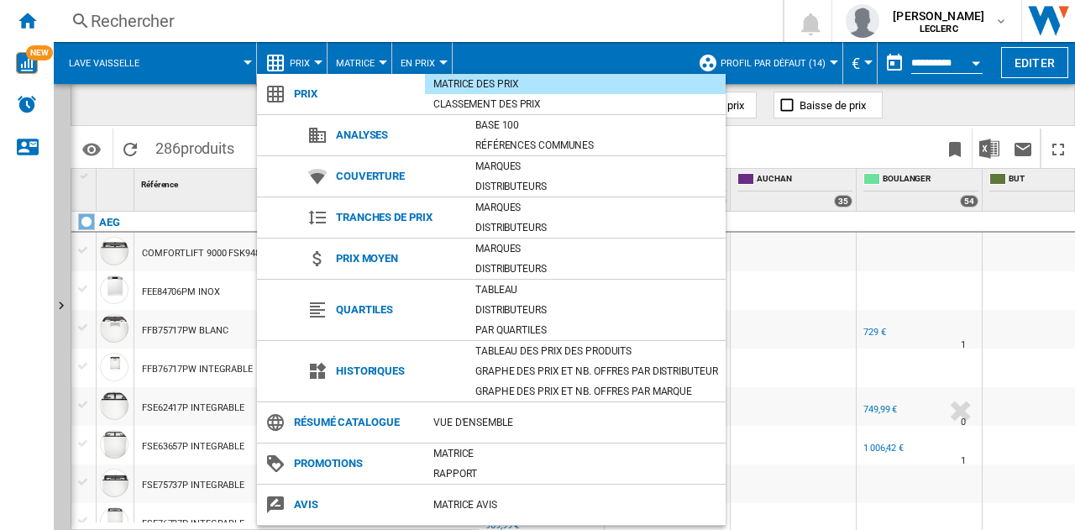
click at [348, 216] on span "Tranches de prix" at bounding box center [396, 218] width 139 height 24
click at [509, 205] on div "Marques" at bounding box center [596, 207] width 259 height 17
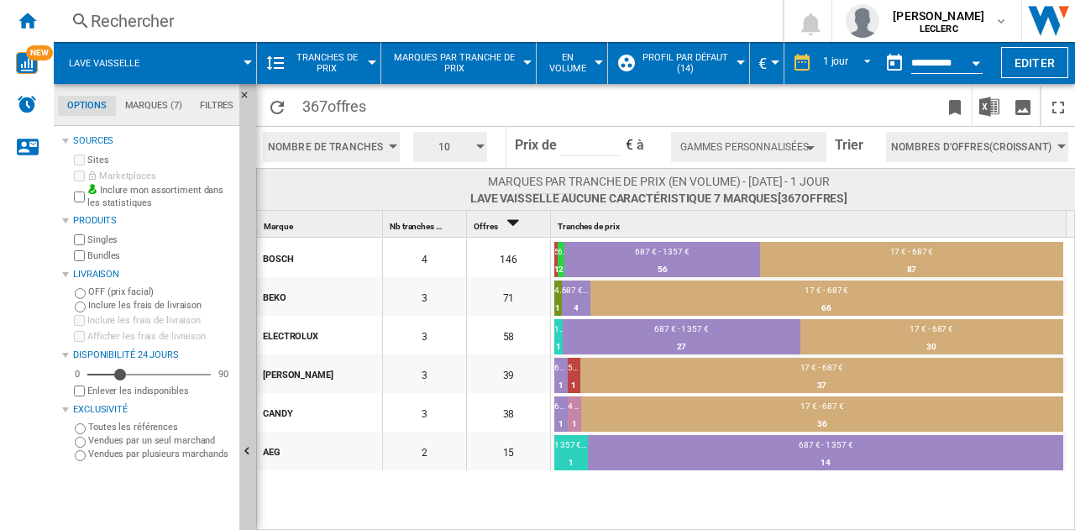
click at [366, 65] on button "Tranches de prix" at bounding box center [331, 63] width 82 height 42
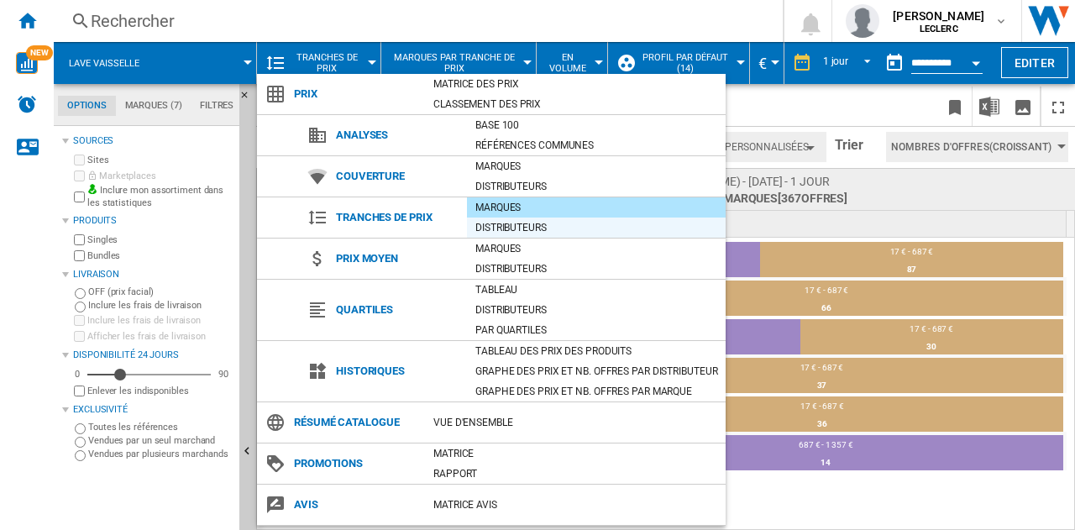
click at [493, 226] on div "Distributeurs" at bounding box center [596, 227] width 259 height 17
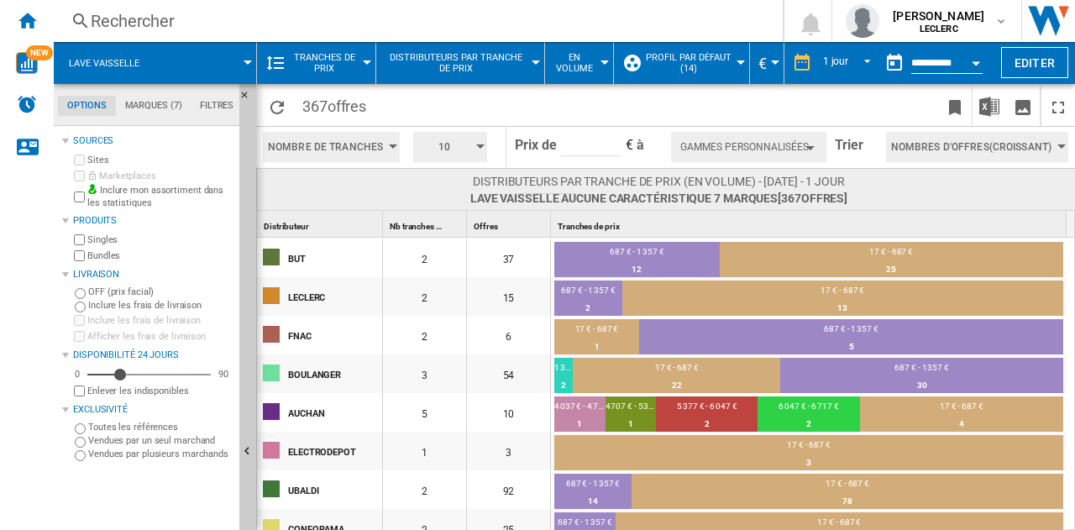
click at [470, 144] on button "10" at bounding box center [450, 147] width 74 height 30
click at [445, 212] on button "5" at bounding box center [450, 210] width 81 height 17
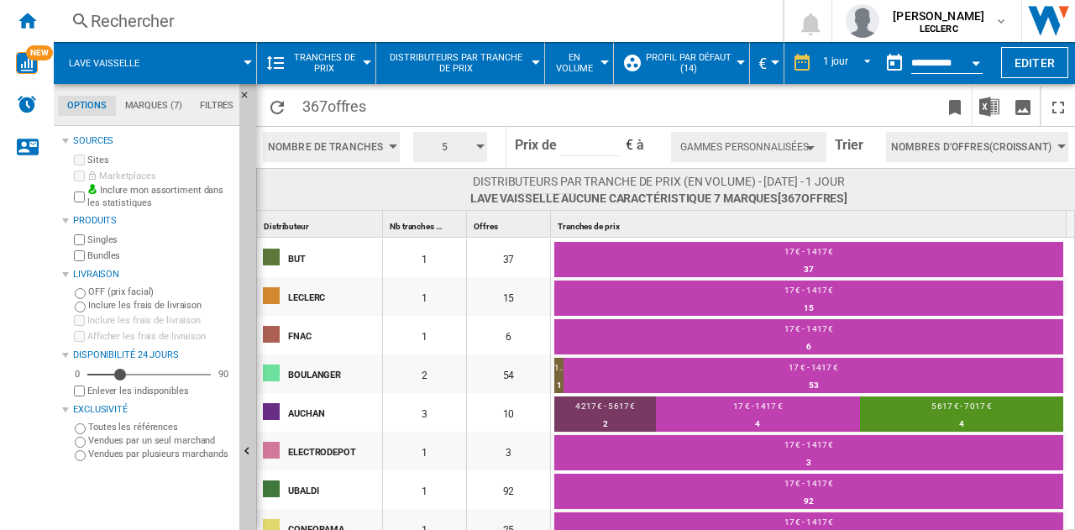
click at [474, 142] on button "5" at bounding box center [450, 147] width 74 height 30
click at [453, 298] on button "10" at bounding box center [450, 294] width 81 height 17
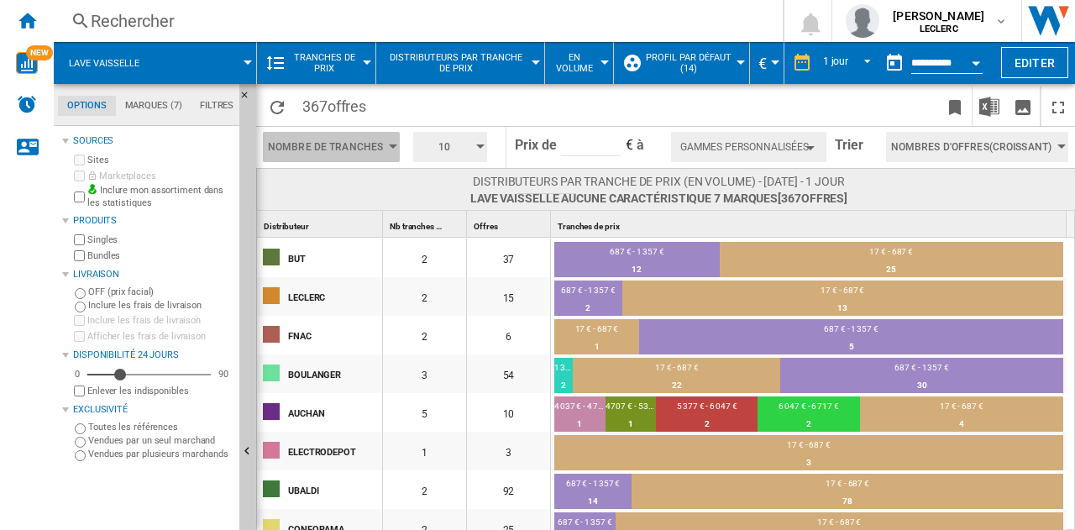
click at [378, 135] on span "Nombre de Tranches" at bounding box center [325, 147] width 115 height 30
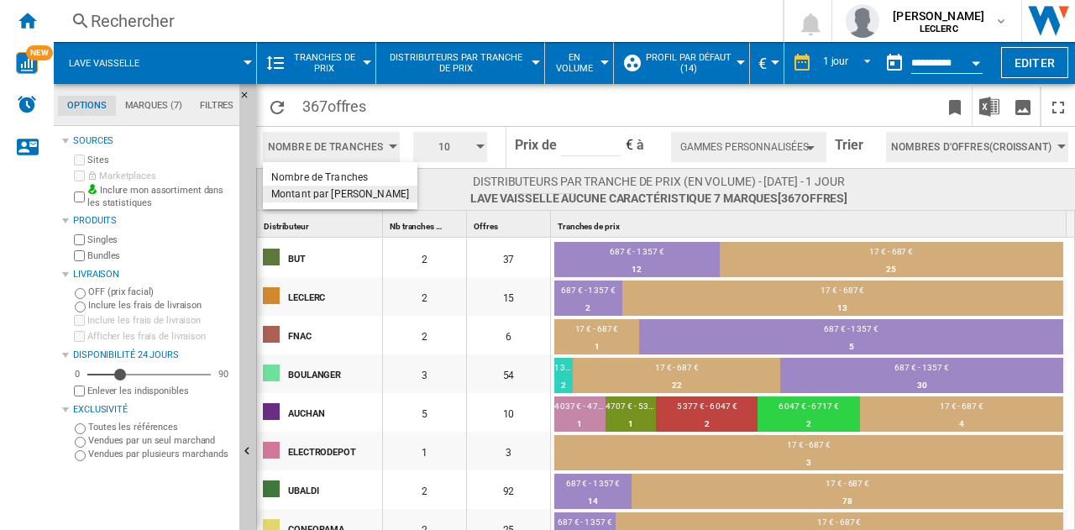
click at [359, 192] on span "Montant par [PERSON_NAME]" at bounding box center [340, 194] width 138 height 12
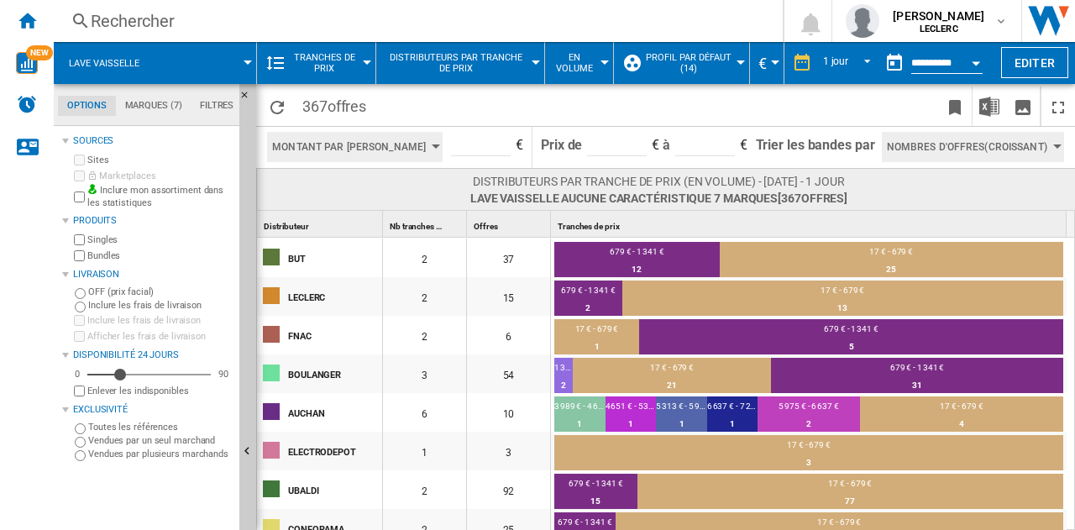
click at [390, 143] on span "Montant par [PERSON_NAME]" at bounding box center [349, 147] width 154 height 30
click at [348, 176] on span "Nombre de Tranches" at bounding box center [341, 177] width 97 height 12
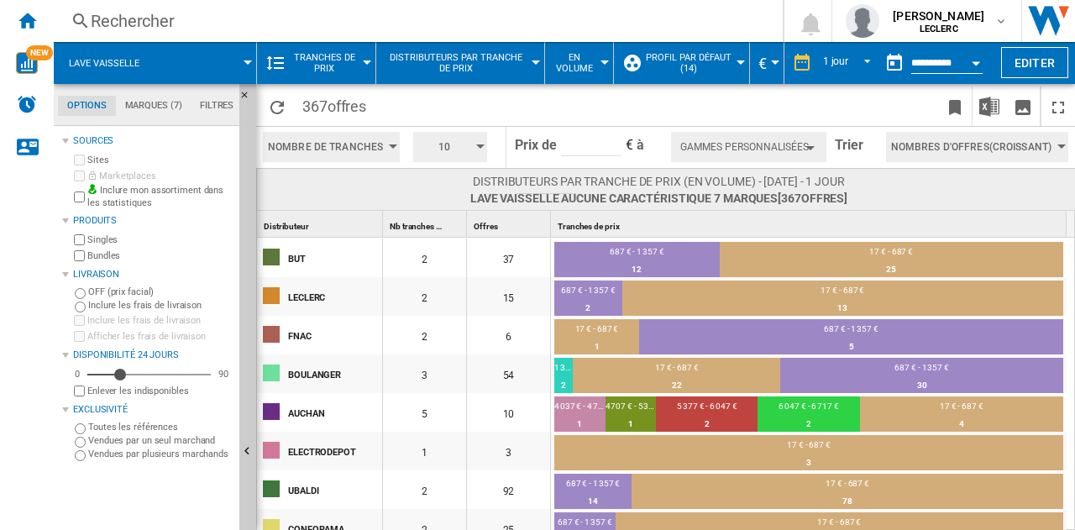
click at [555, 147] on form "Prix de **** € à ******* €" at bounding box center [588, 147] width 147 height 41
click at [575, 140] on input "****" at bounding box center [591, 143] width 60 height 25
click at [596, 144] on input "****" at bounding box center [591, 143] width 60 height 25
drag, startPoint x: 594, startPoint y: 142, endPoint x: 553, endPoint y: 142, distance: 41.1
click at [553, 142] on form "Prix de **** € à ******* €" at bounding box center [588, 147] width 147 height 41
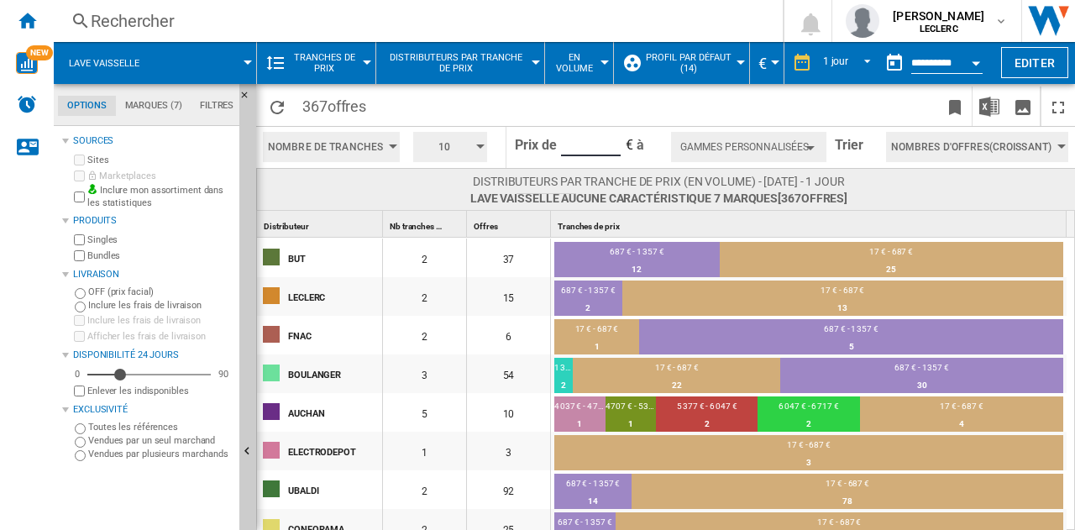
type input "*"
click at [754, 144] on button "Gammes personnalisées" at bounding box center [749, 147] width 156 height 30
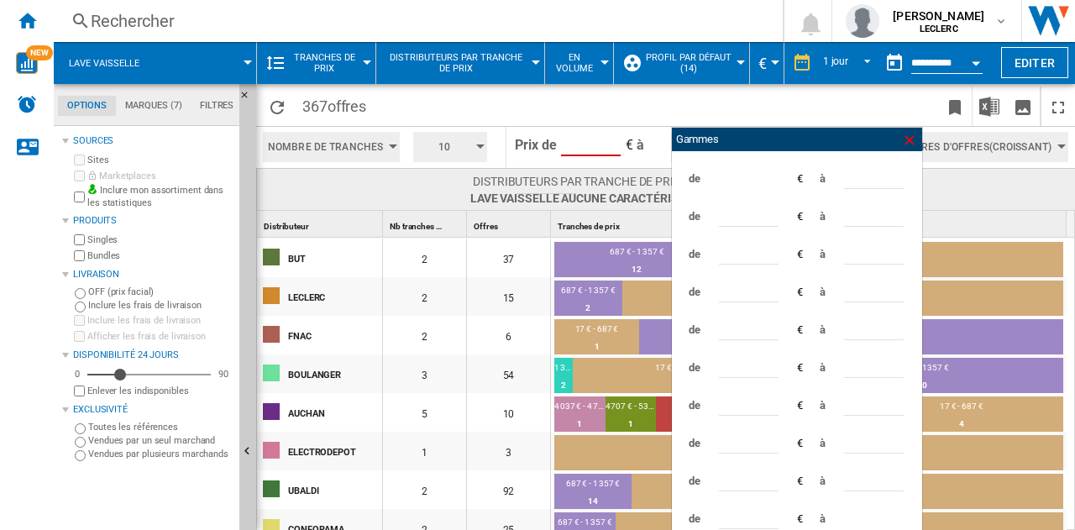
click at [907, 139] on ng-md-icon at bounding box center [909, 140] width 17 height 17
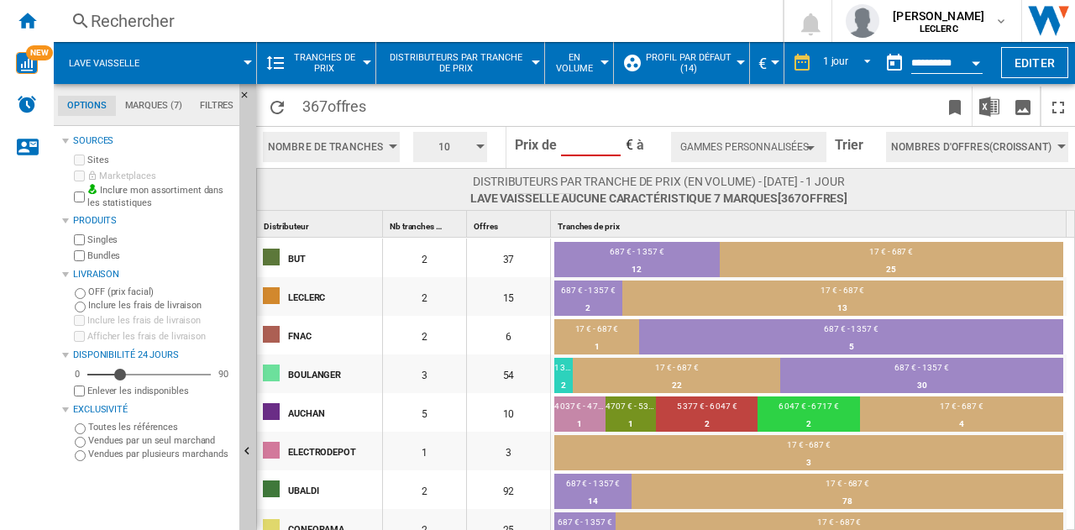
click at [721, 152] on button "Gammes personnalisées" at bounding box center [749, 147] width 156 height 30
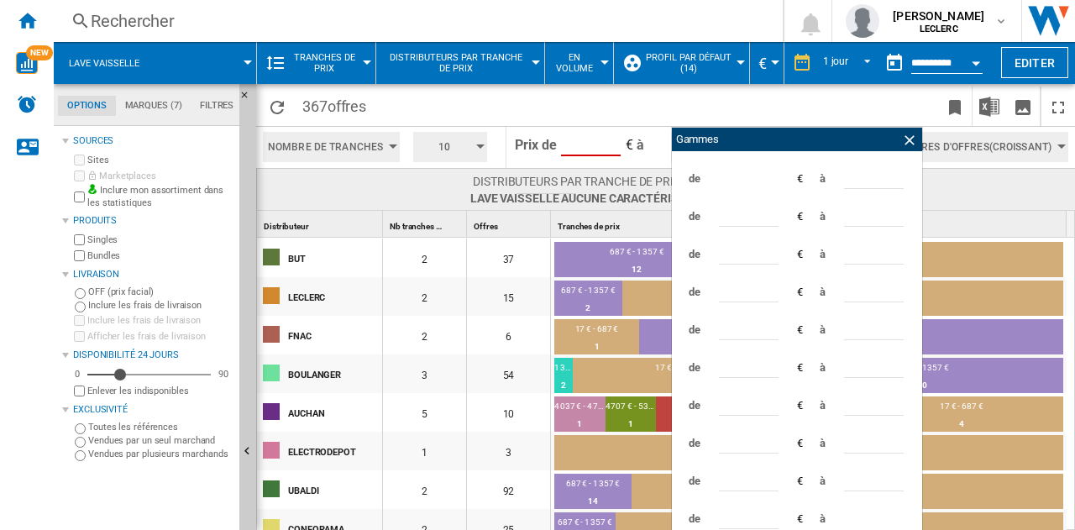
click at [589, 144] on input "*" at bounding box center [591, 143] width 60 height 25
type input "**"
click at [961, 187] on span at bounding box center [913, 189] width 133 height 33
click at [914, 129] on div "Gammes" at bounding box center [797, 140] width 250 height 24
click at [912, 134] on ng-md-icon at bounding box center [909, 140] width 17 height 17
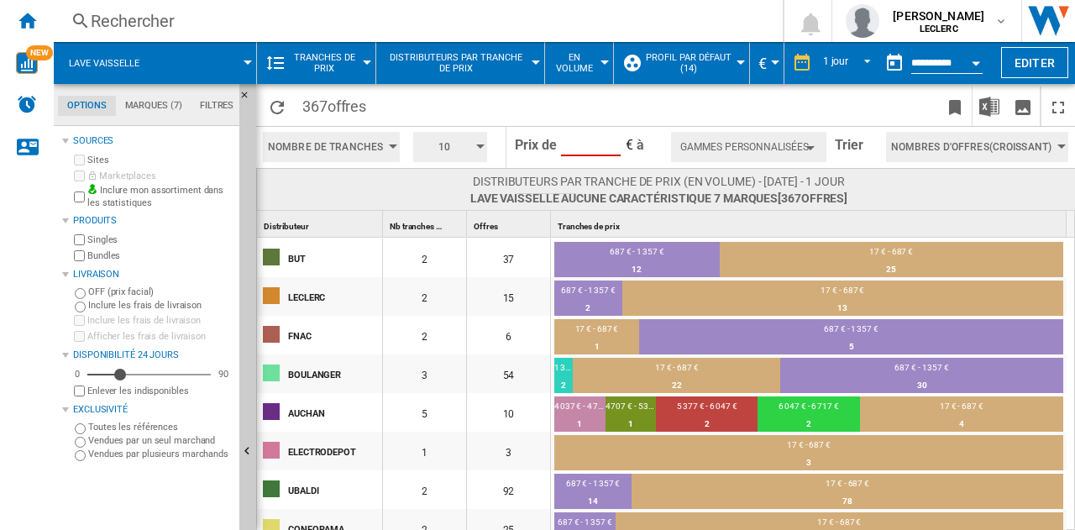
click at [914, 144] on span "Nombres d'offres(Croissant)" at bounding box center [971, 147] width 160 height 30
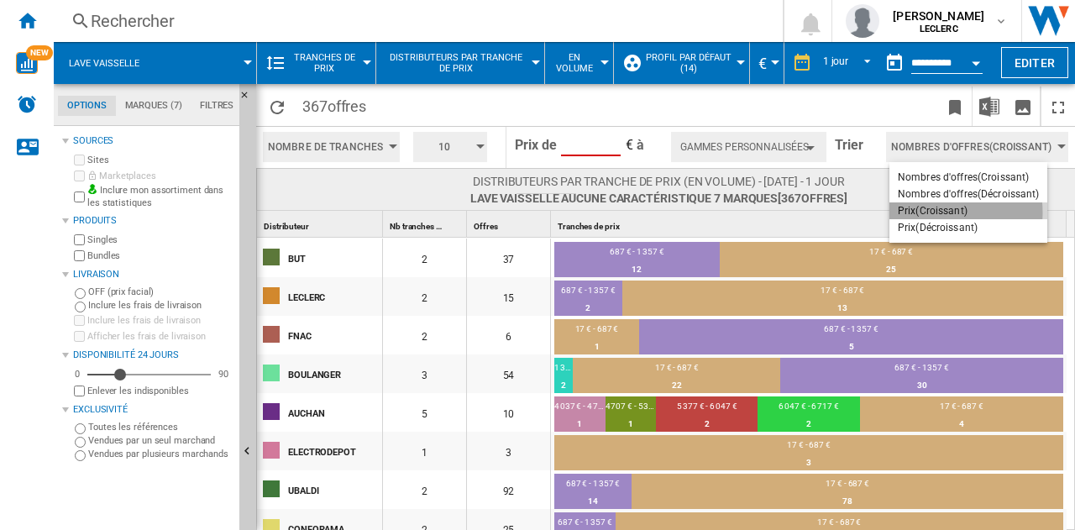
click at [925, 212] on span "Prix(Croissant)" at bounding box center [933, 211] width 70 height 12
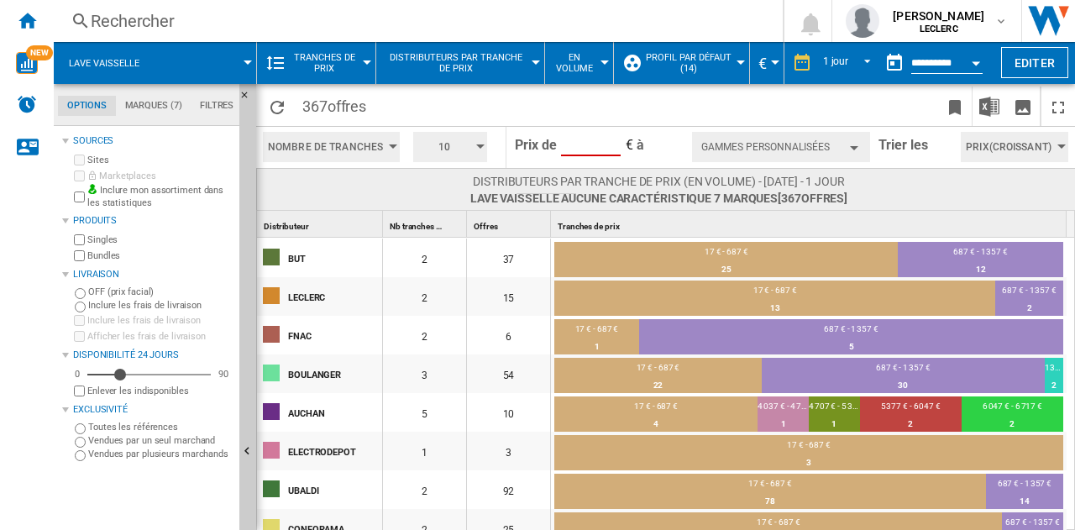
scroll to position [0, 4]
click at [566, 180] on input "*******" at bounding box center [546, 181] width 60 height 25
click at [909, 201] on span at bounding box center [913, 189] width 133 height 33
click at [249, 439] on button "Masquer" at bounding box center [247, 452] width 17 height 736
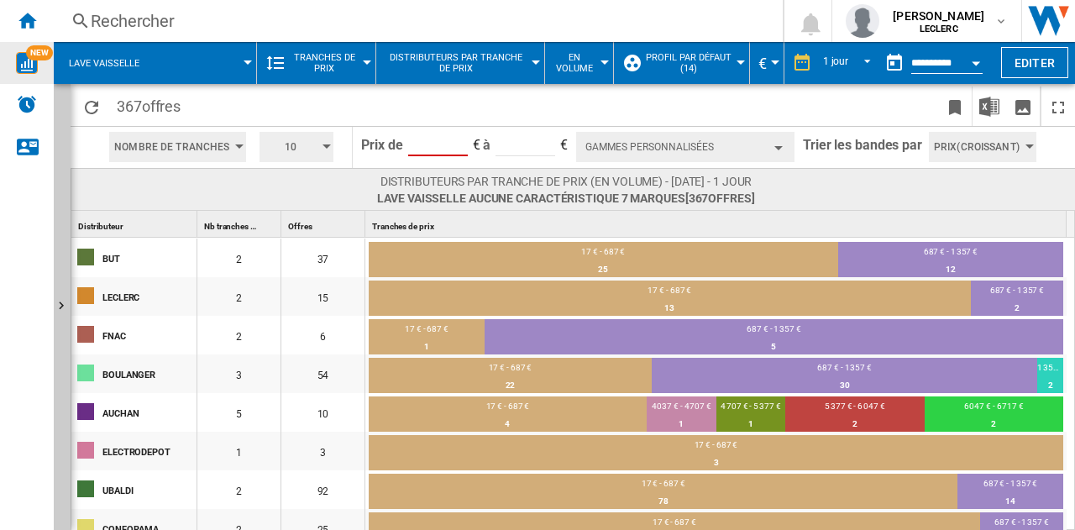
click at [35, 64] on img "WiseCard" at bounding box center [27, 63] width 22 height 22
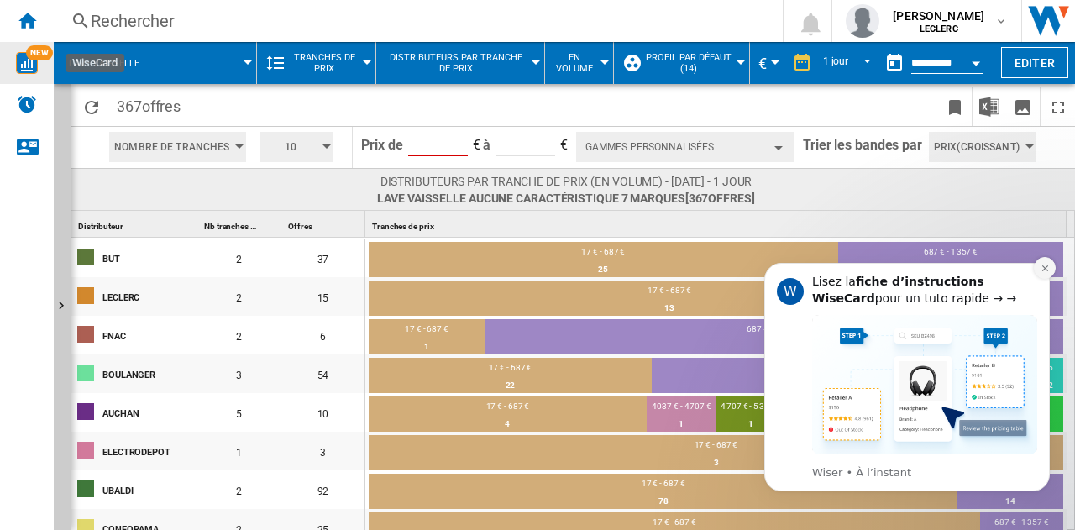
click at [1048, 269] on icon "Dismiss notification" at bounding box center [1044, 268] width 9 height 9
